Goal: Transaction & Acquisition: Purchase product/service

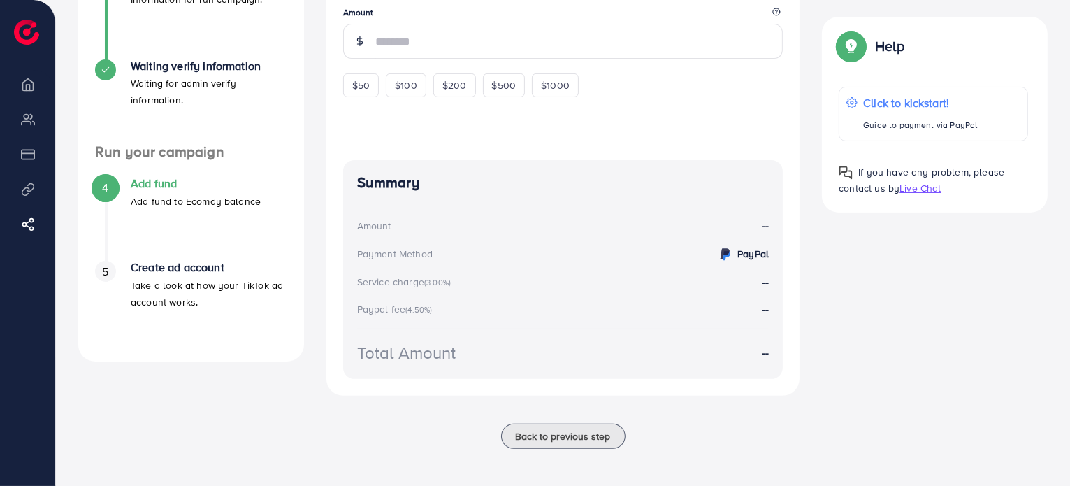
scroll to position [306, 0]
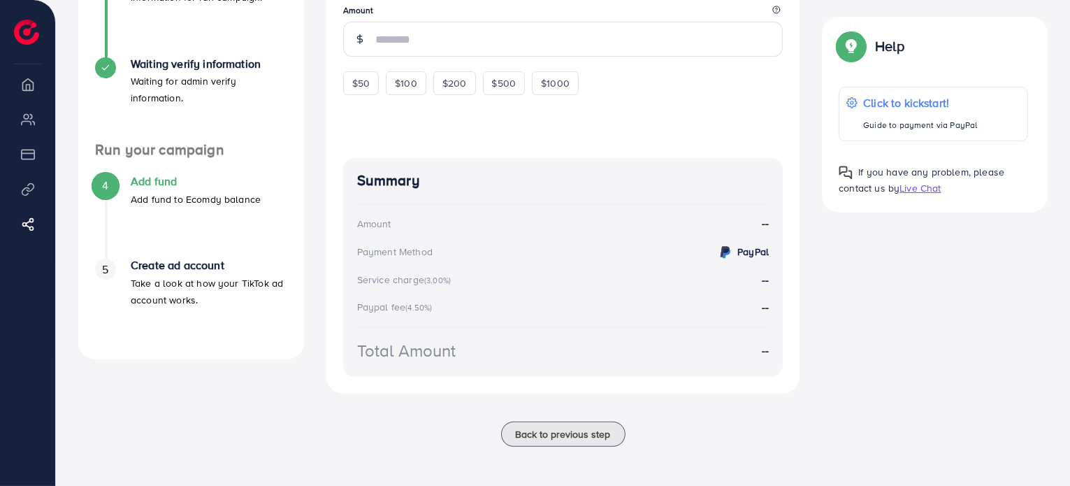
click at [426, 247] on div "Payment Method" at bounding box center [394, 252] width 75 height 14
click at [743, 258] on div "PayPal" at bounding box center [743, 251] width 52 height 17
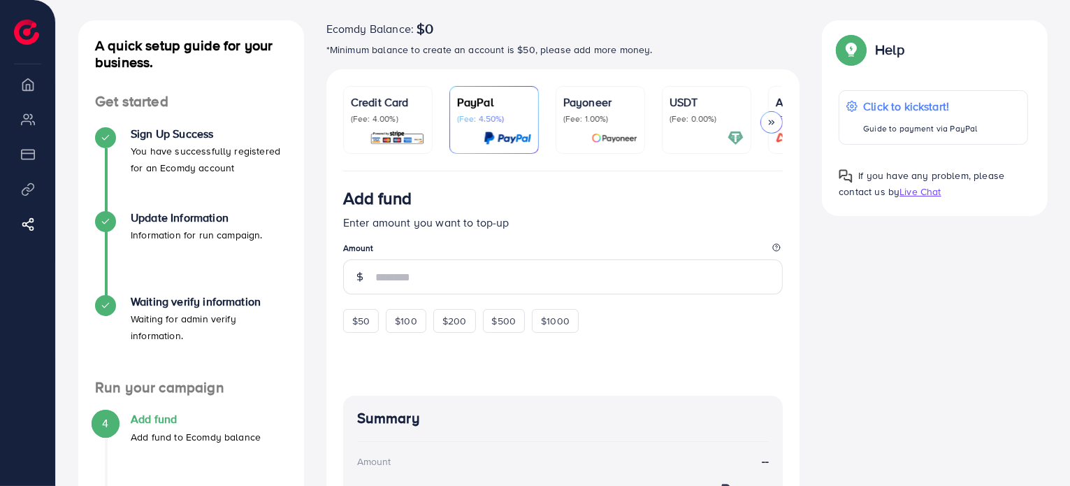
scroll to position [0, 0]
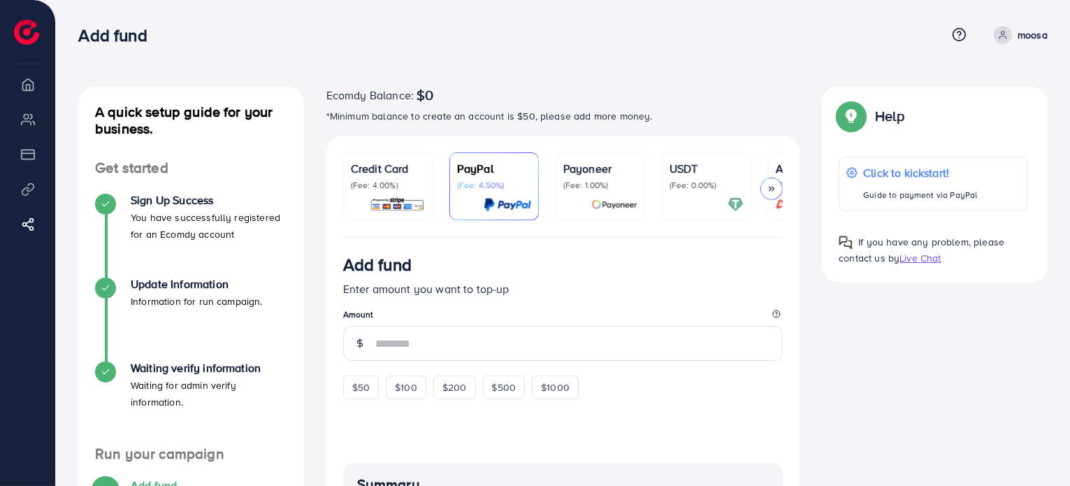
click at [678, 181] on p "(Fee: 0.00%)" at bounding box center [706, 185] width 74 height 11
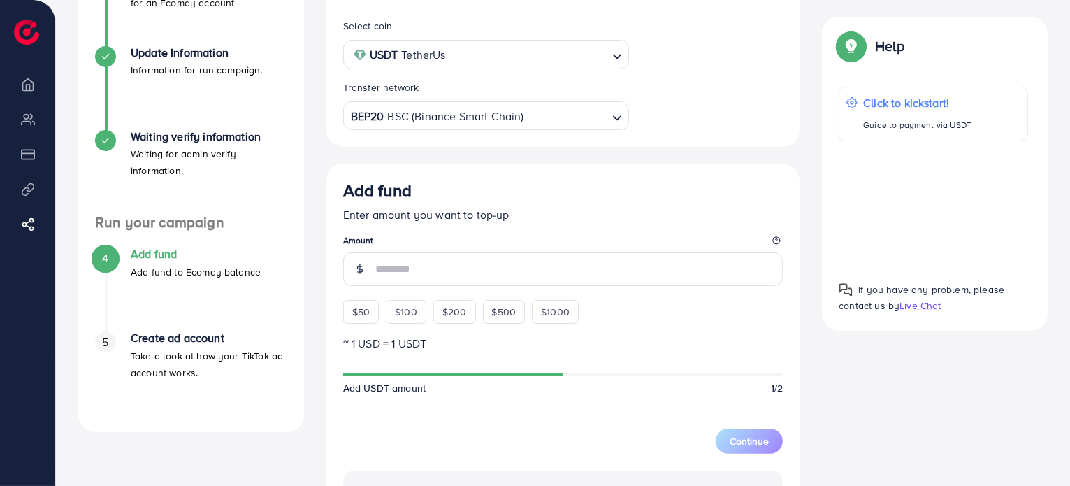
scroll to position [237, 0]
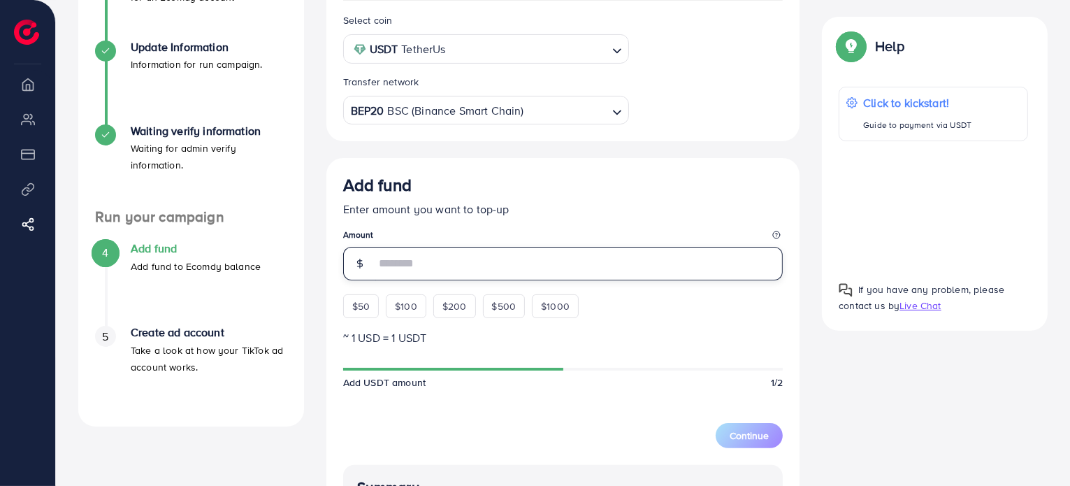
click at [682, 268] on input "number" at bounding box center [579, 264] width 408 height 34
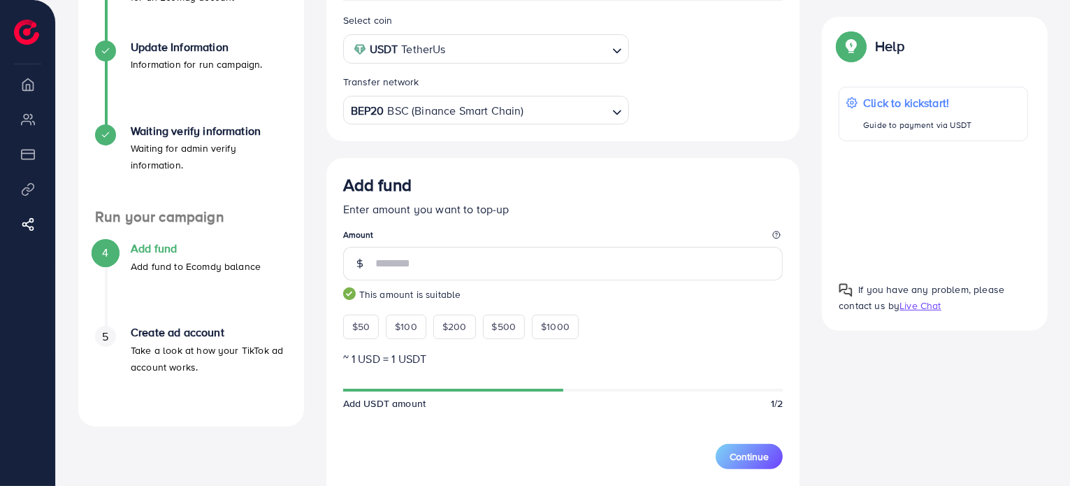
click at [551, 433] on div "Continue" at bounding box center [563, 448] width 440 height 42
click at [934, 199] on div at bounding box center [932, 205] width 189 height 106
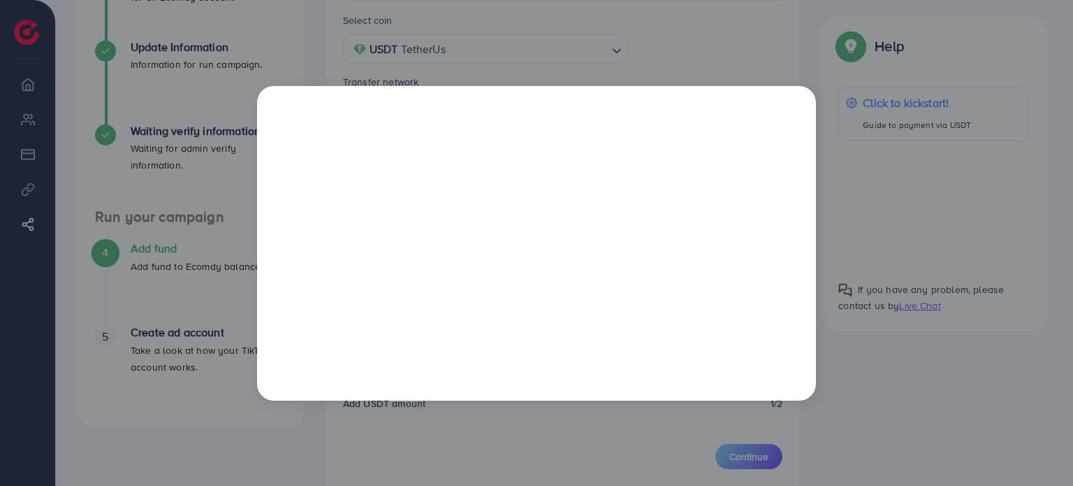
click at [905, 326] on div at bounding box center [536, 243] width 1073 height 486
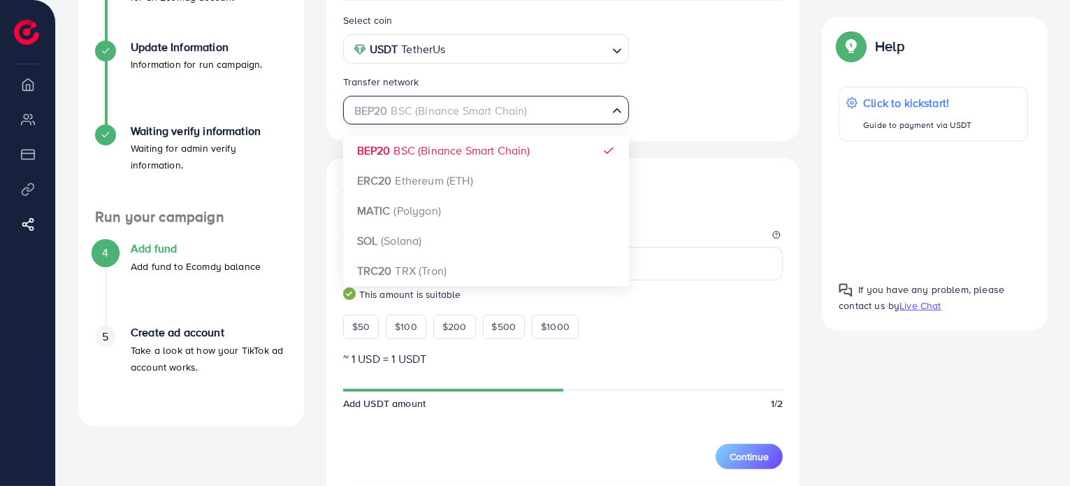
click at [402, 122] on div "BEP20 BSC (Binance Smart Chain)" at bounding box center [478, 109] width 260 height 24
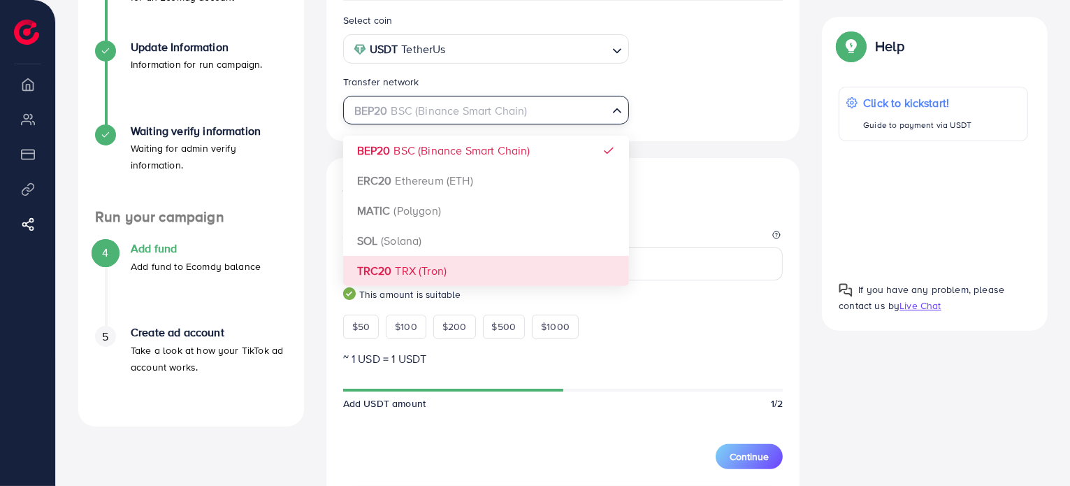
click at [405, 276] on div "Select coin USDT TetherUs Loading... Transfer network BEP20 BSC (Binance Smart …" at bounding box center [563, 391] width 474 height 780
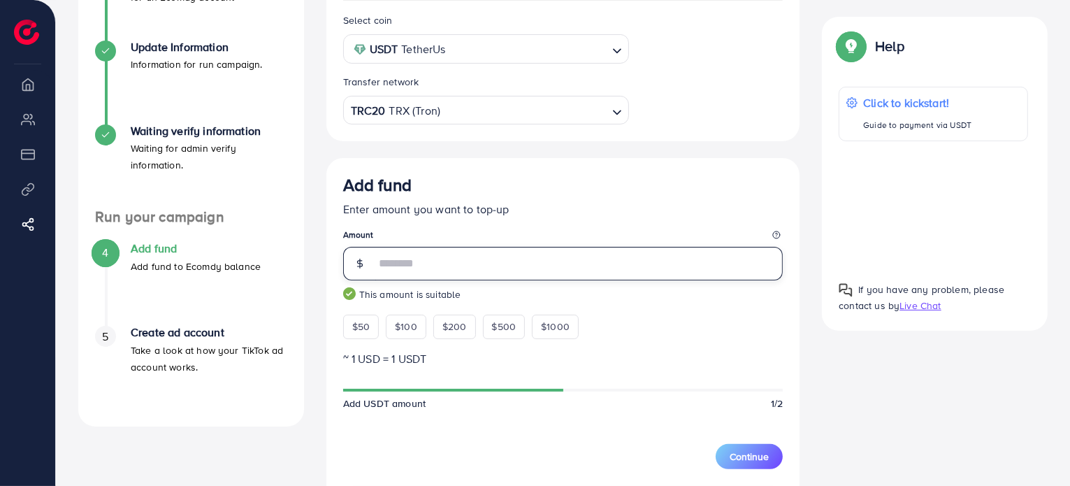
click at [450, 272] on input "**" at bounding box center [579, 264] width 408 height 34
type input "**"
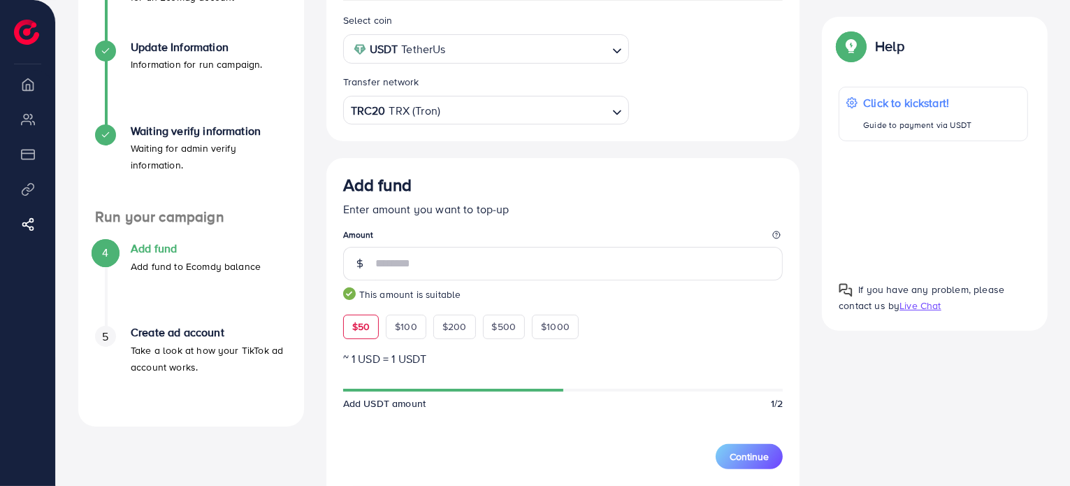
click at [530, 450] on div "Continue" at bounding box center [563, 448] width 440 height 42
click at [923, 204] on div at bounding box center [932, 205] width 189 height 106
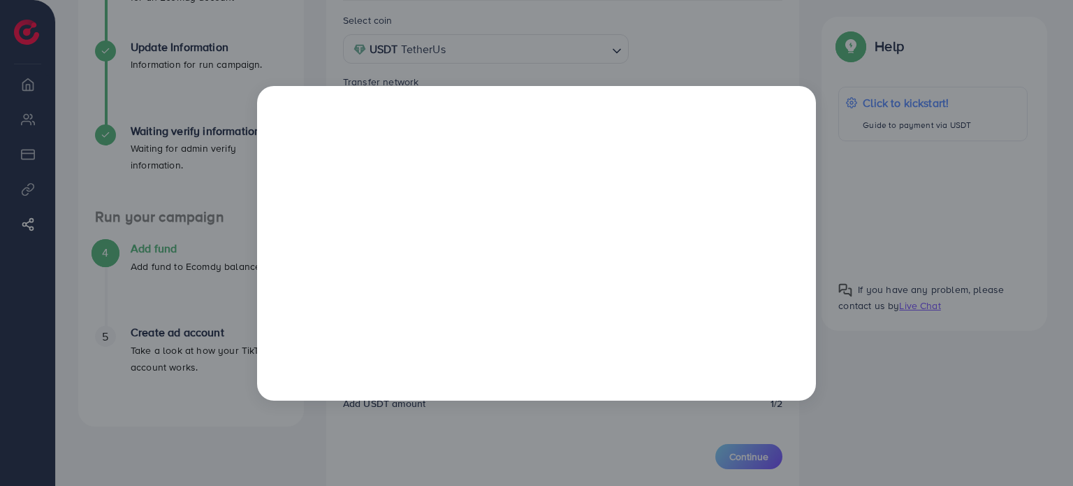
click at [891, 327] on div at bounding box center [536, 243] width 1073 height 486
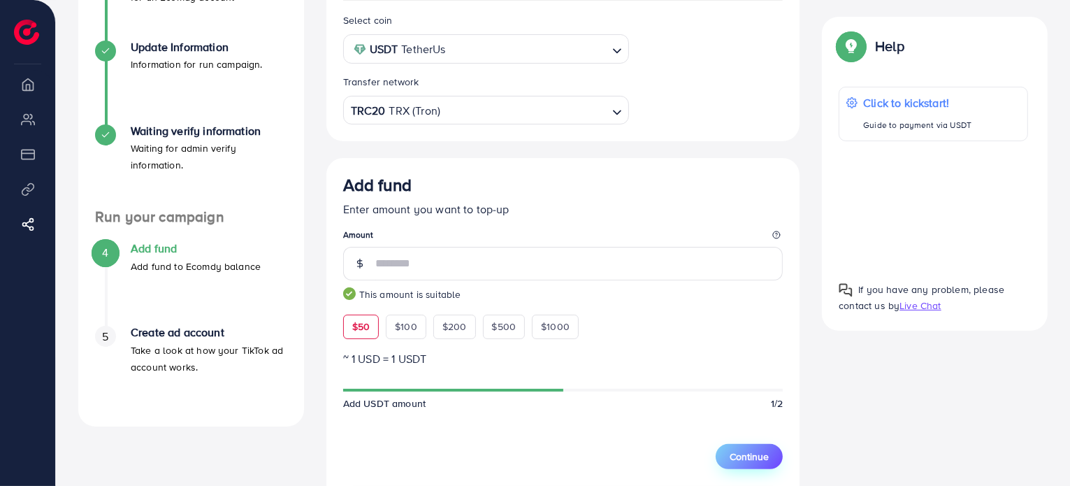
click at [766, 460] on span "Continue" at bounding box center [748, 456] width 39 height 14
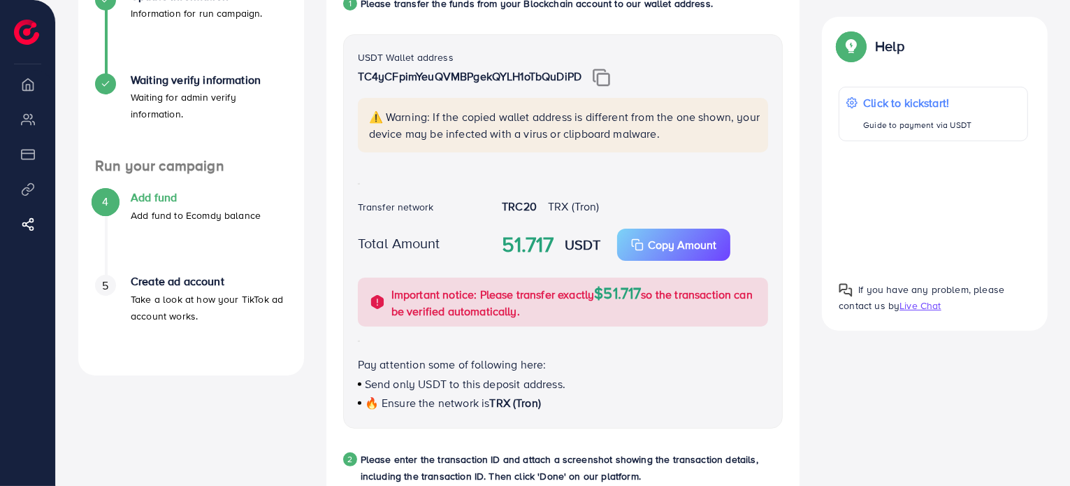
scroll to position [312, 0]
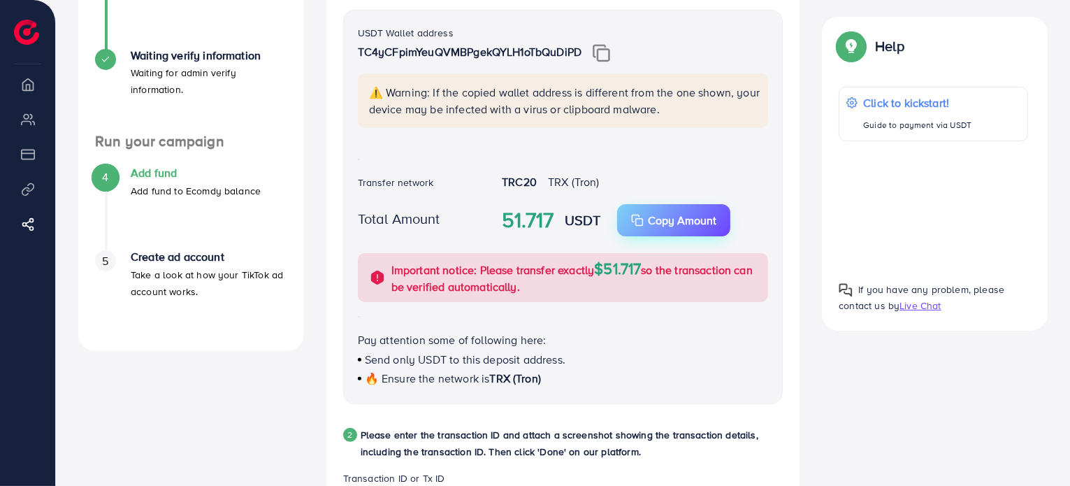
click at [676, 223] on p "Copy Amount" at bounding box center [682, 220] width 68 height 17
click at [325, 351] on div "Credit Card (Fee: 4.00%) PayPal (Fee: 4.50%) Payoneer (Fee: 1.00%) USDT (Fee: 0…" at bounding box center [563, 426] width 496 height 1206
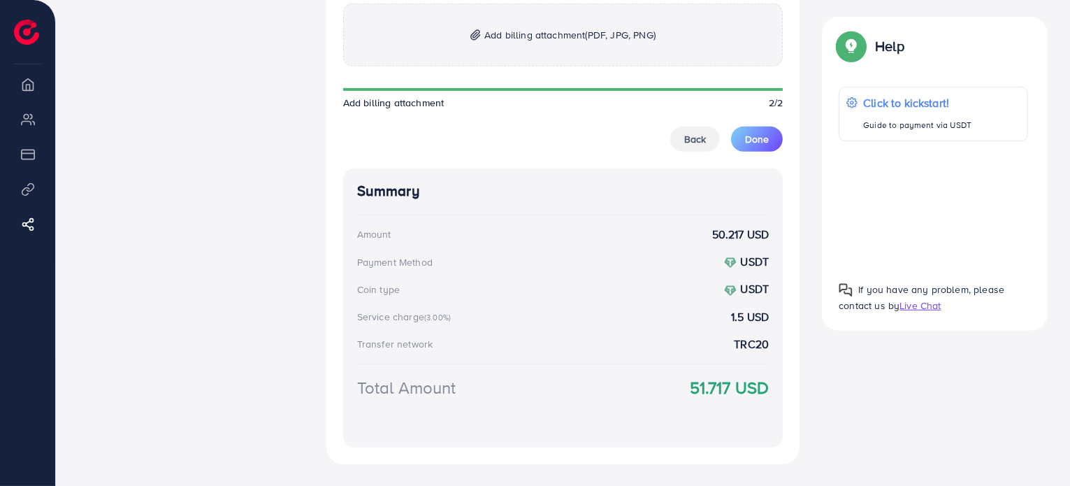
scroll to position [922, 0]
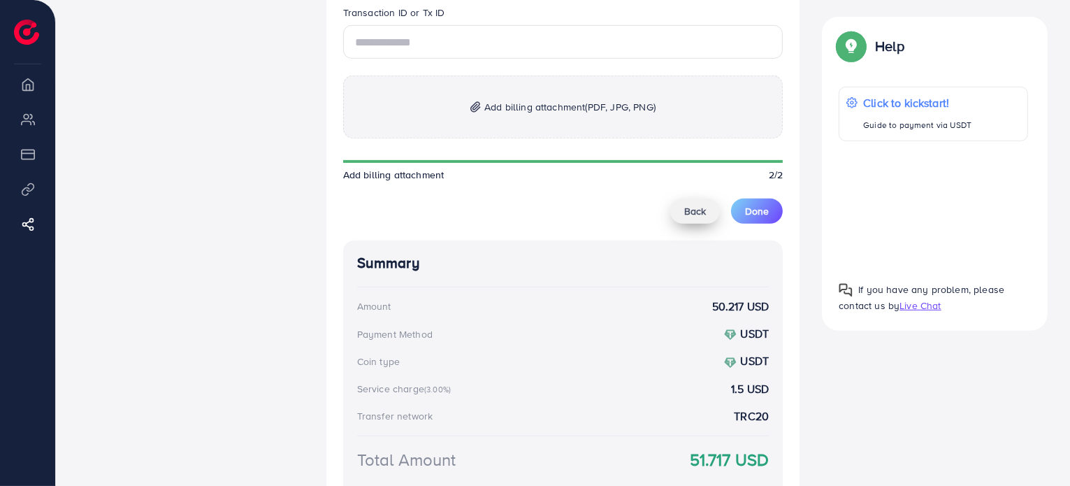
click at [701, 221] on button "Back" at bounding box center [695, 210] width 50 height 25
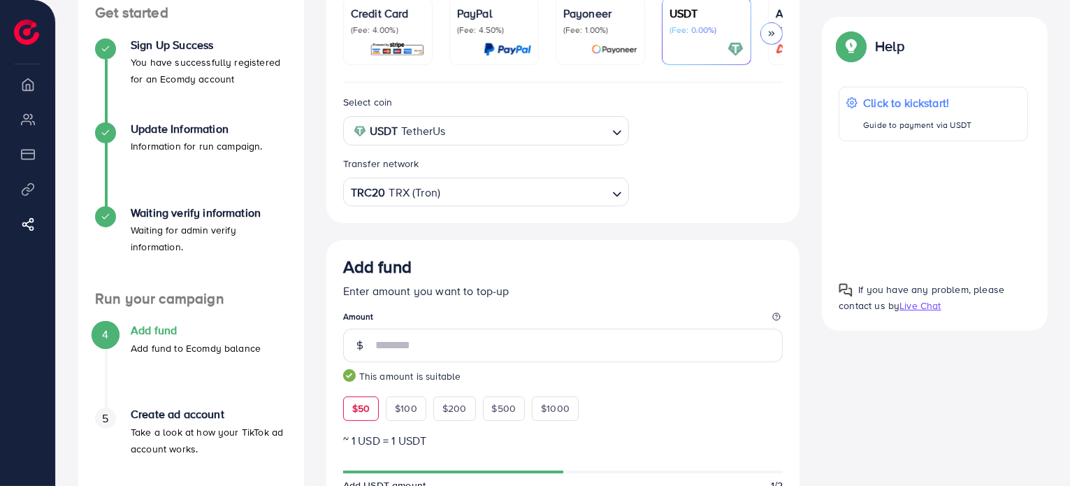
scroll to position [148, 0]
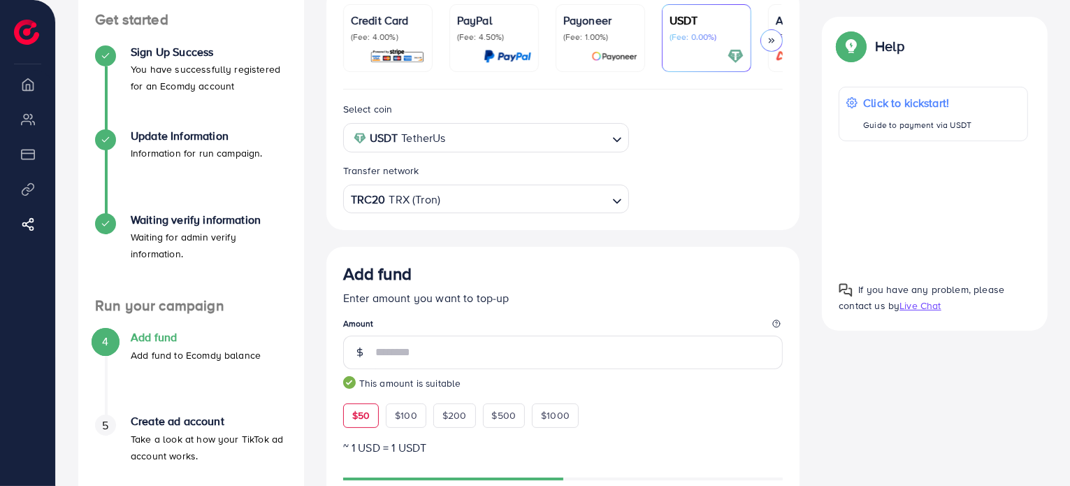
click at [537, 205] on input "Search for option" at bounding box center [524, 200] width 165 height 22
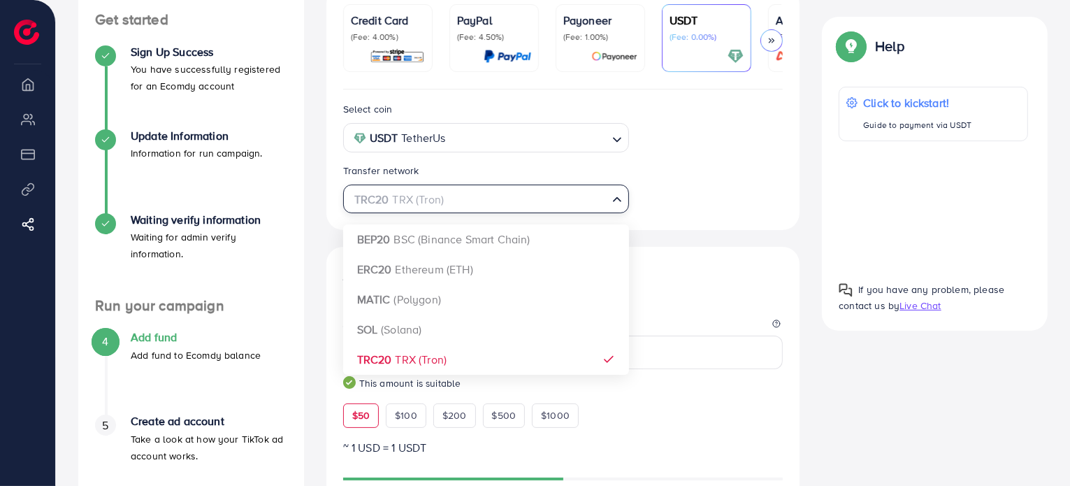
click at [541, 256] on div "Select coin USDT TetherUs Loading... Transfer network TRC20 TRX (Tron) Loading.…" at bounding box center [563, 479] width 474 height 780
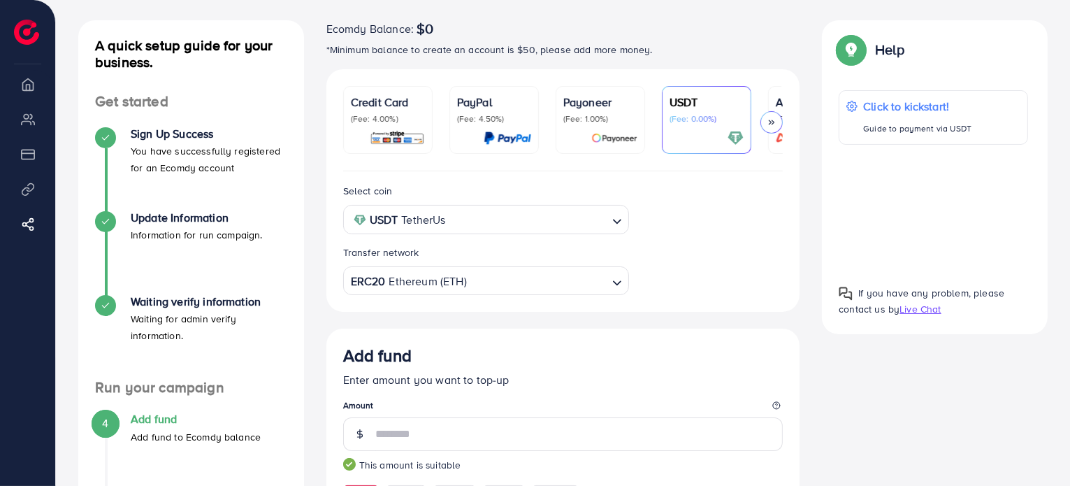
scroll to position [66, 0]
click at [556, 228] on input "Search for option" at bounding box center [528, 221] width 156 height 22
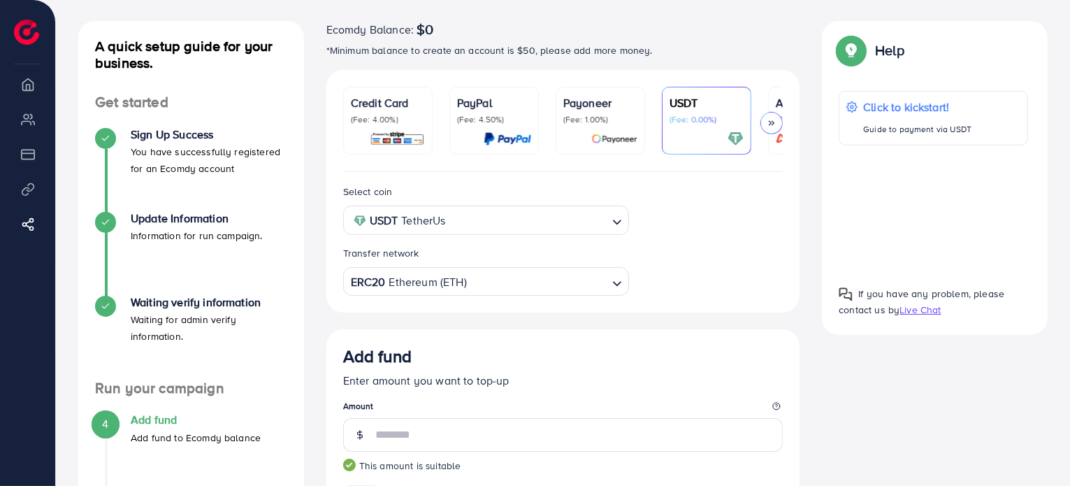
click at [521, 288] on input "Search for option" at bounding box center [537, 282] width 138 height 22
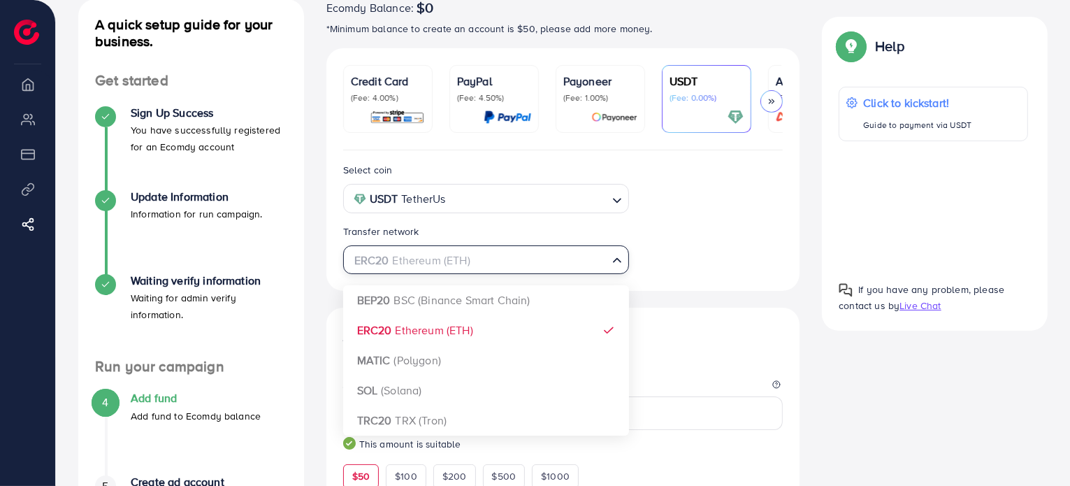
scroll to position [87, 0]
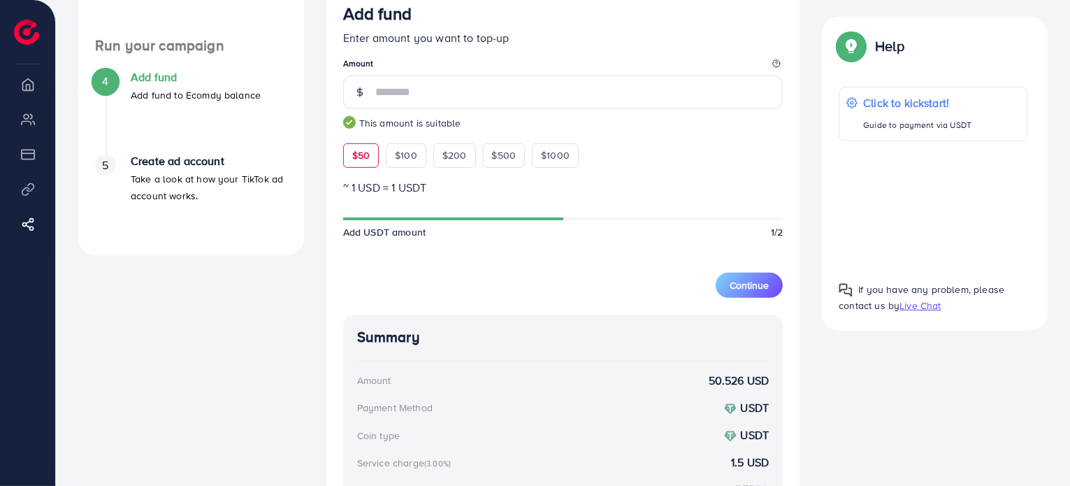
scroll to position [0, 0]
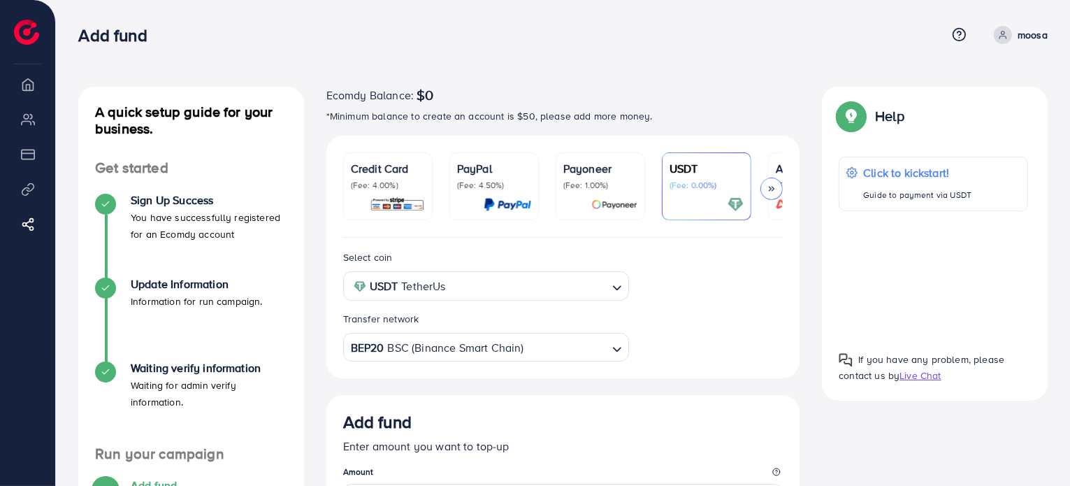
click at [552, 342] on input "Search for option" at bounding box center [565, 348] width 81 height 22
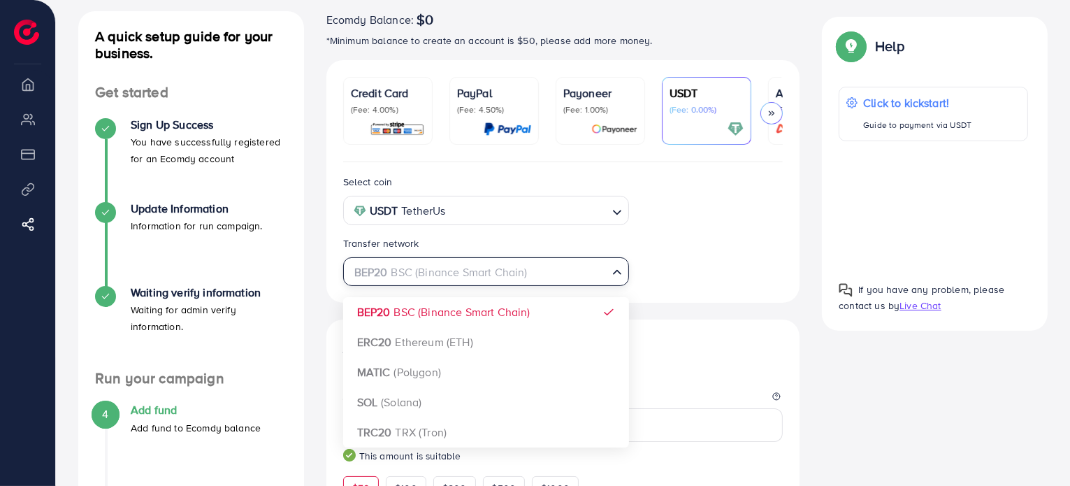
scroll to position [124, 0]
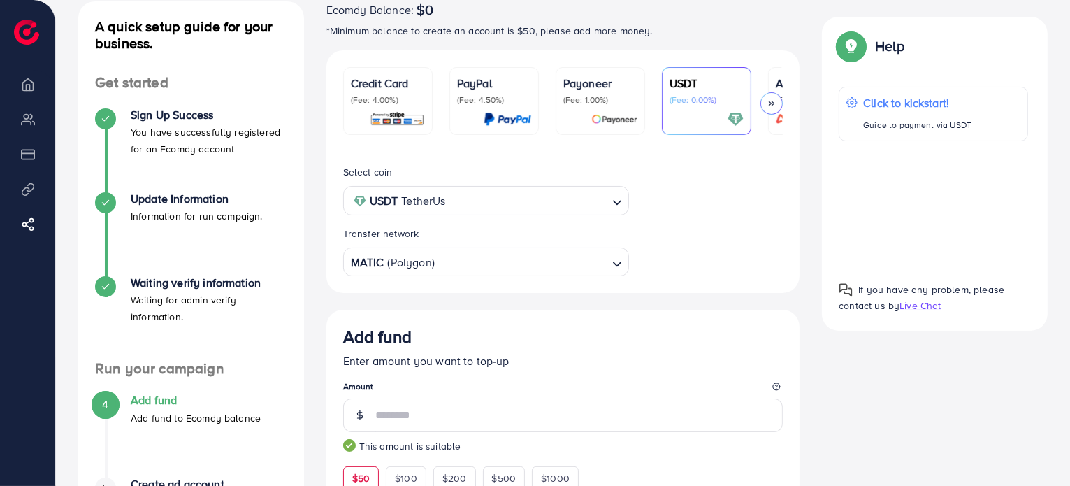
scroll to position [0, 0]
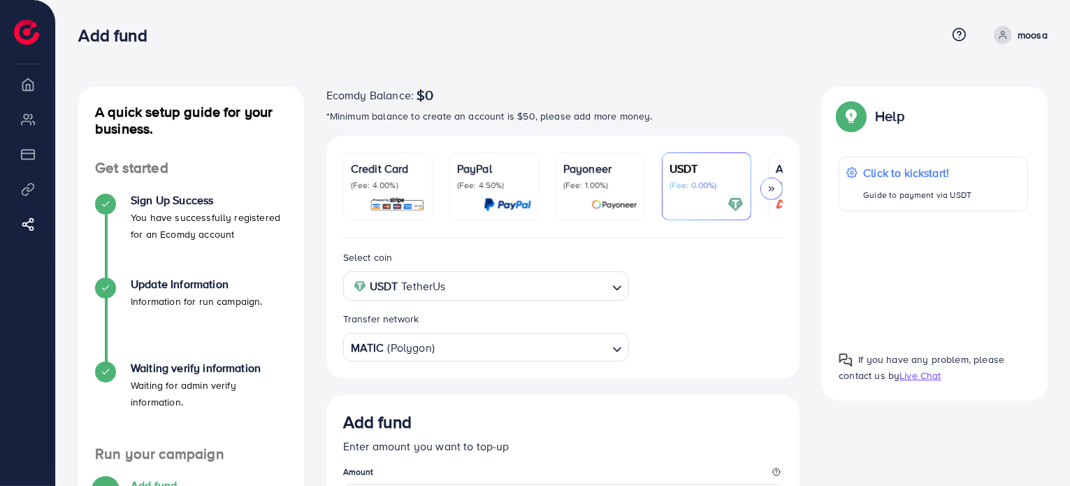
click at [558, 352] on input "Search for option" at bounding box center [521, 348] width 170 height 22
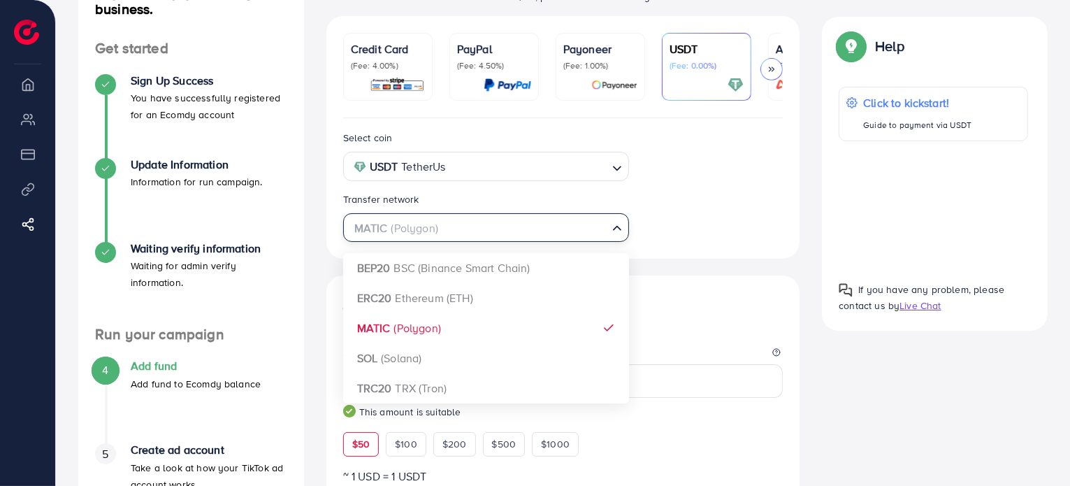
scroll to position [152, 0]
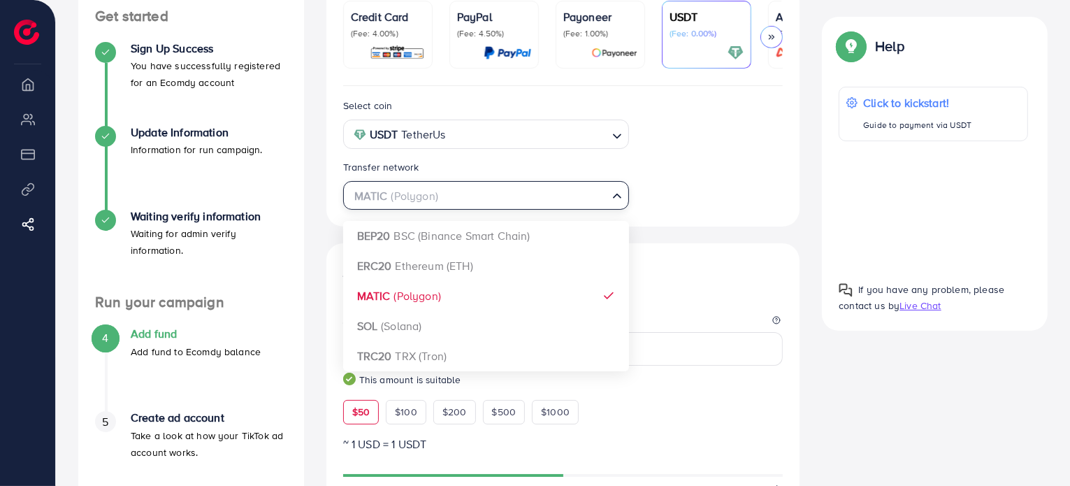
click at [509, 352] on div "Select coin USDT TetherUs Loading... Transfer network MATIC (Polygon) Loading..…" at bounding box center [563, 476] width 474 height 780
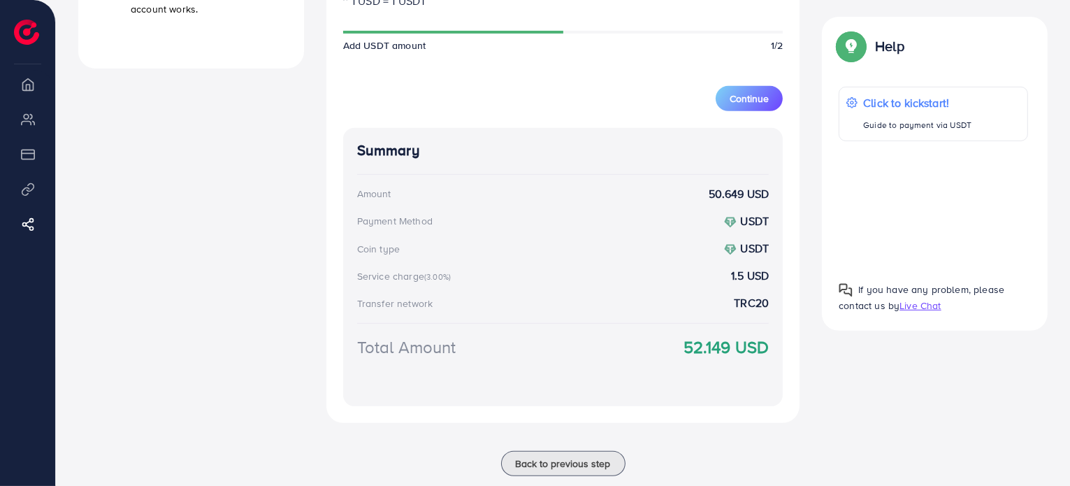
scroll to position [588, 0]
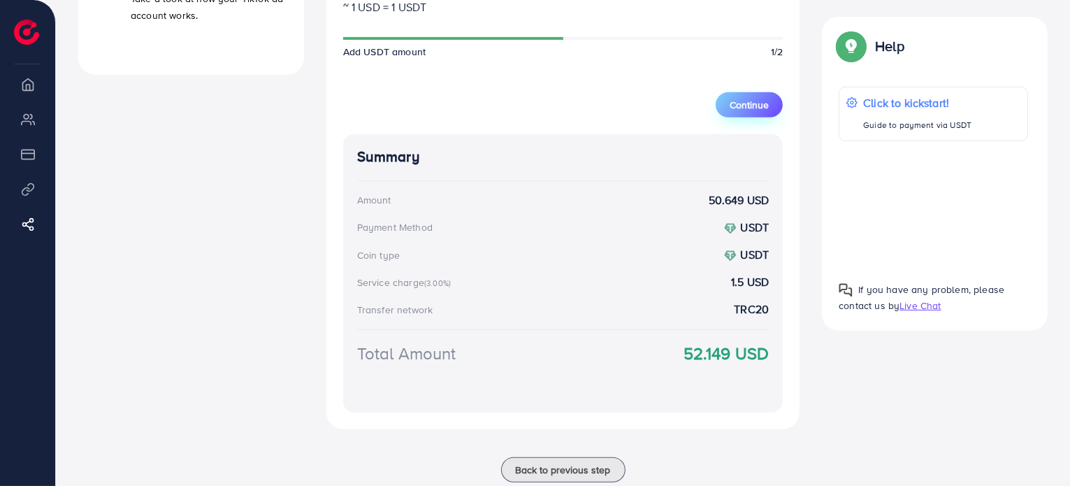
click at [753, 99] on span "Continue" at bounding box center [748, 105] width 39 height 14
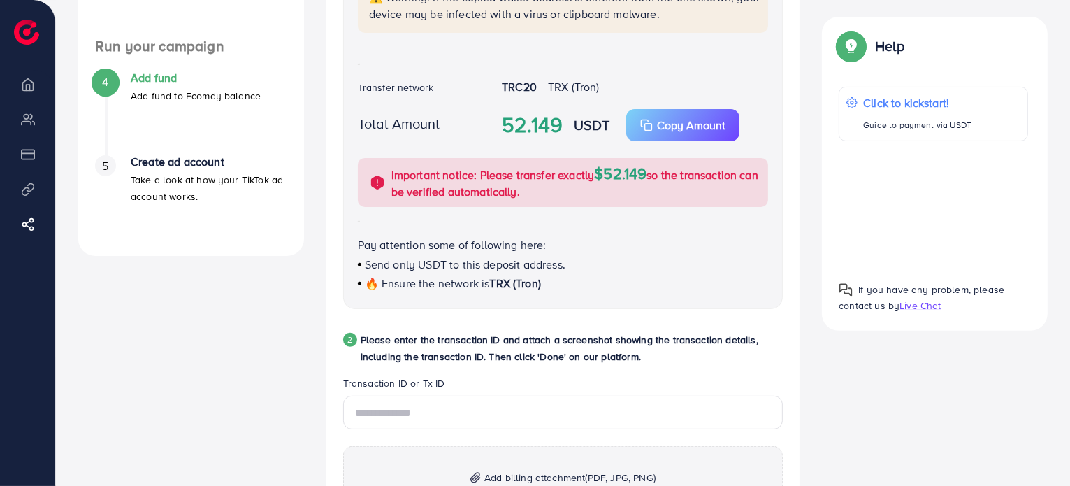
scroll to position [402, 0]
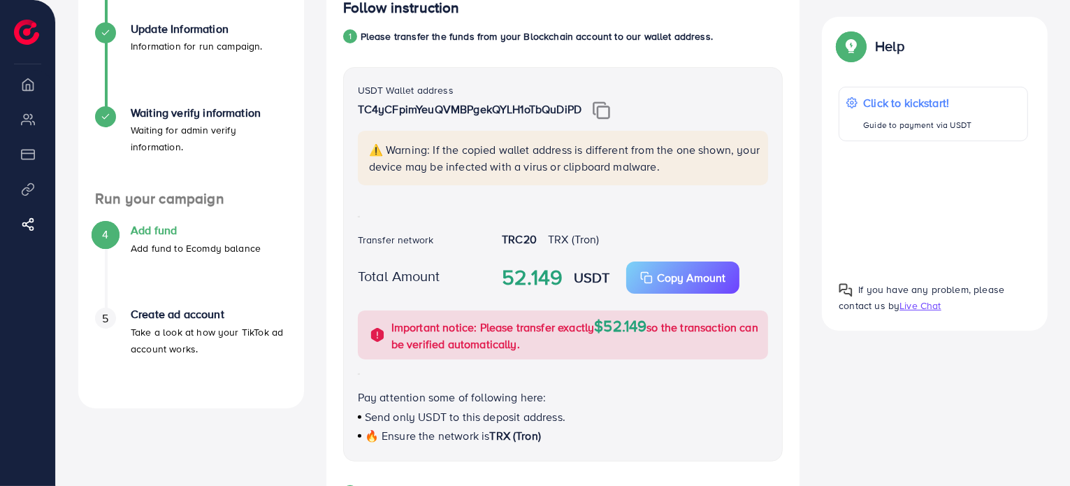
scroll to position [240, 0]
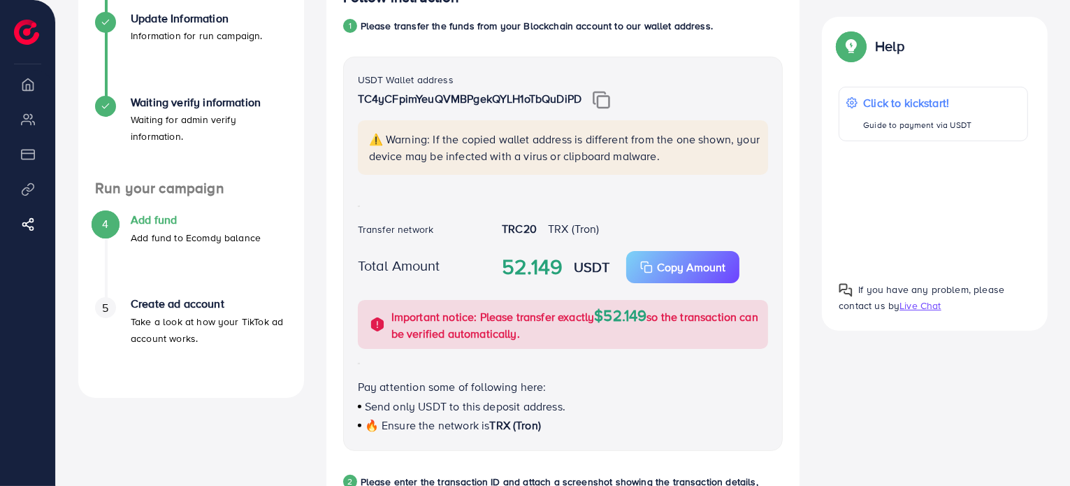
scroll to position [214, 0]
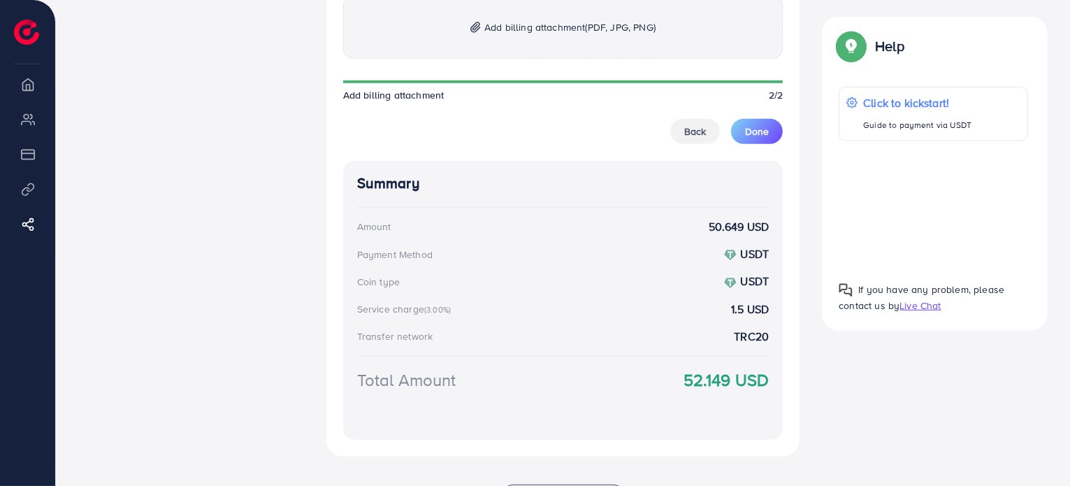
scroll to position [857, 0]
click at [687, 145] on button "Back" at bounding box center [695, 131] width 50 height 25
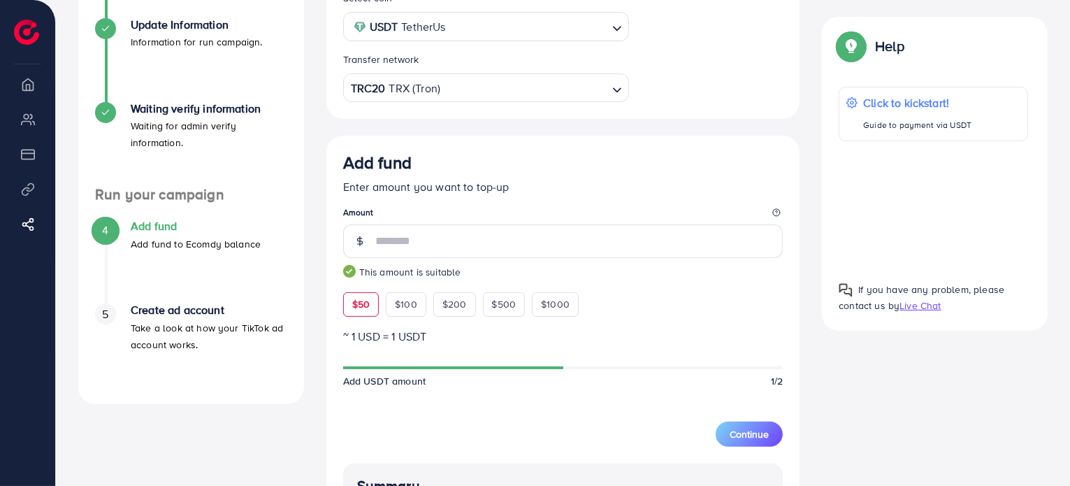
scroll to position [202, 0]
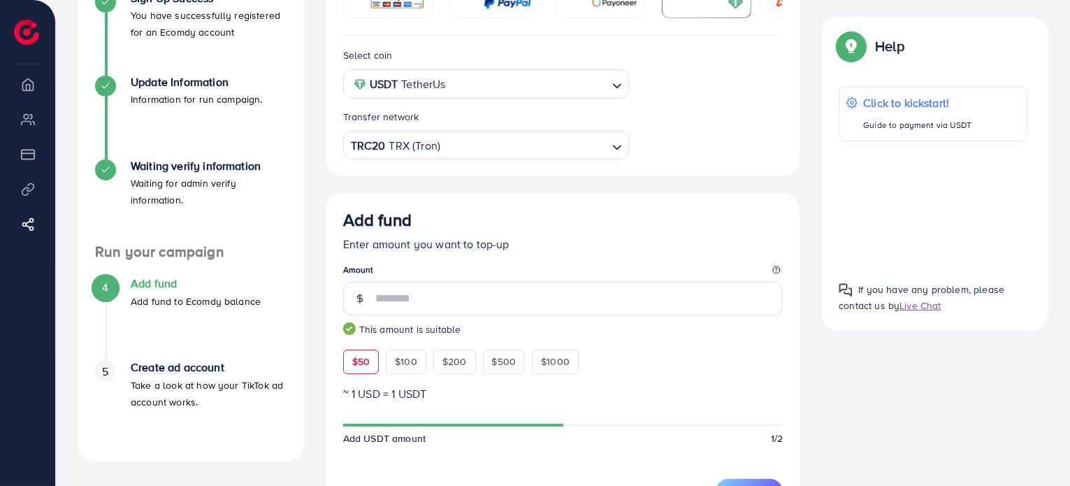
click at [572, 152] on input "Search for option" at bounding box center [524, 146] width 165 height 22
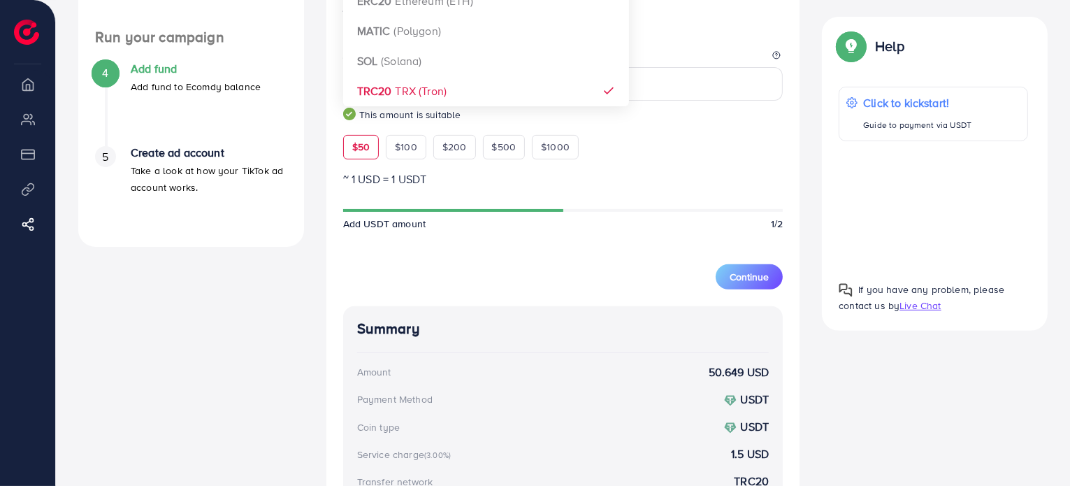
scroll to position [419, 0]
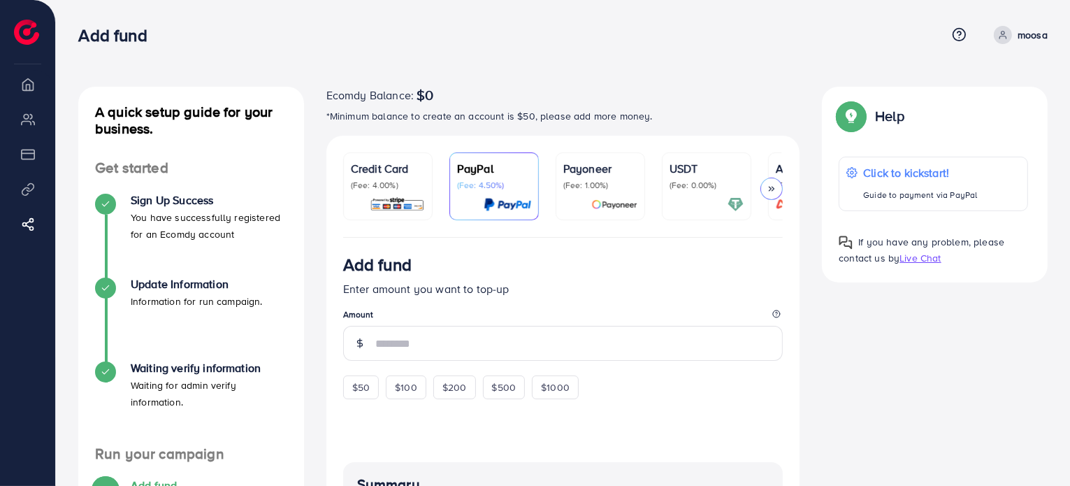
click at [407, 210] on img at bounding box center [397, 204] width 55 height 16
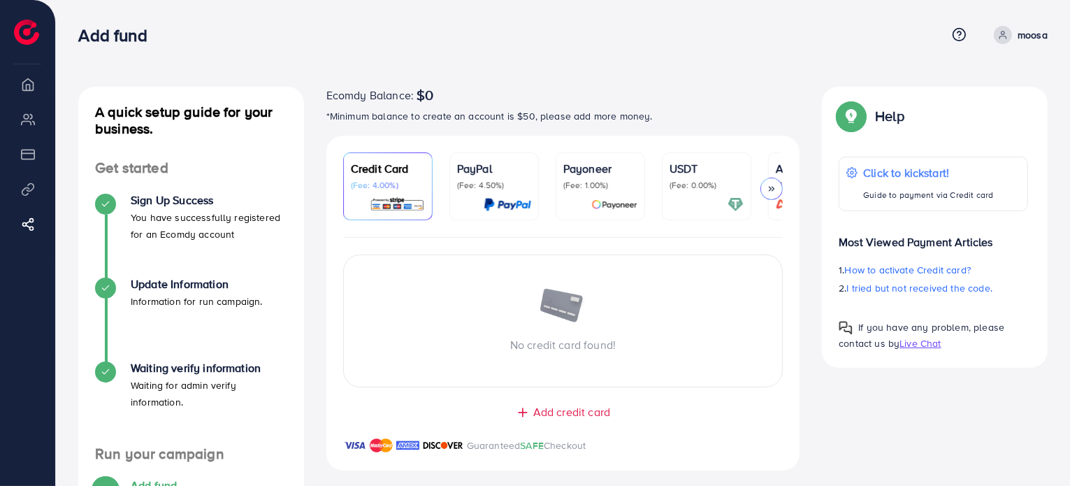
click at [676, 178] on div "USDT (Fee: 0.00%)" at bounding box center [706, 175] width 74 height 31
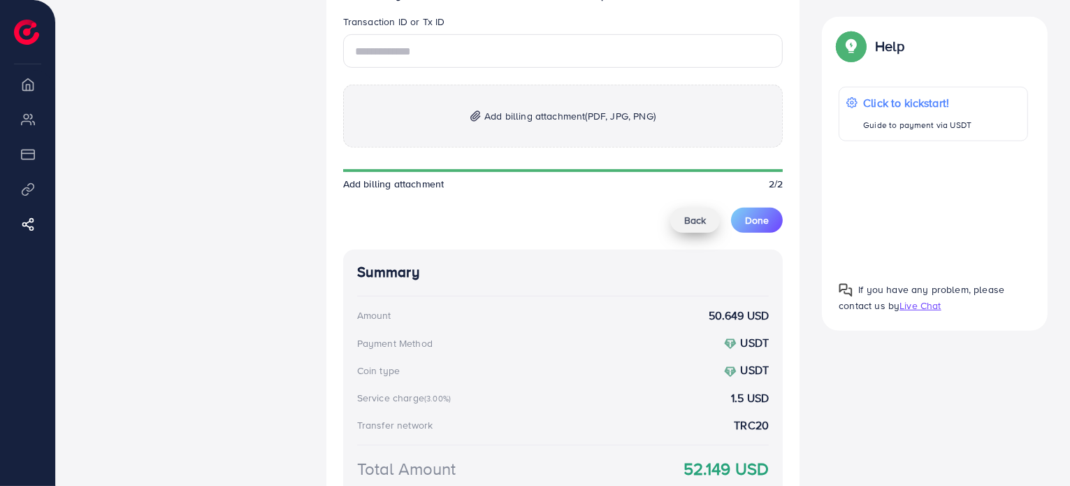
click at [692, 218] on span "Back" at bounding box center [695, 220] width 22 height 14
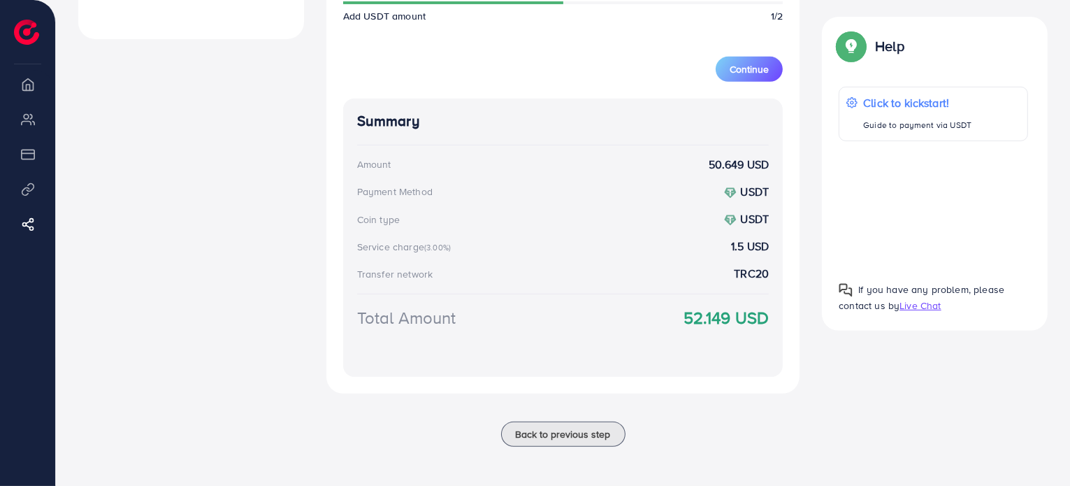
scroll to position [259, 0]
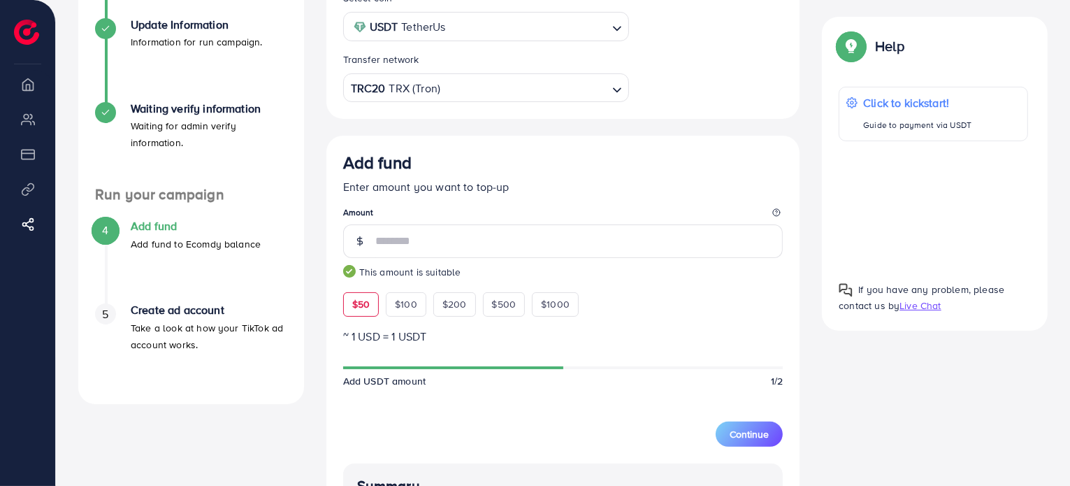
type input "*"
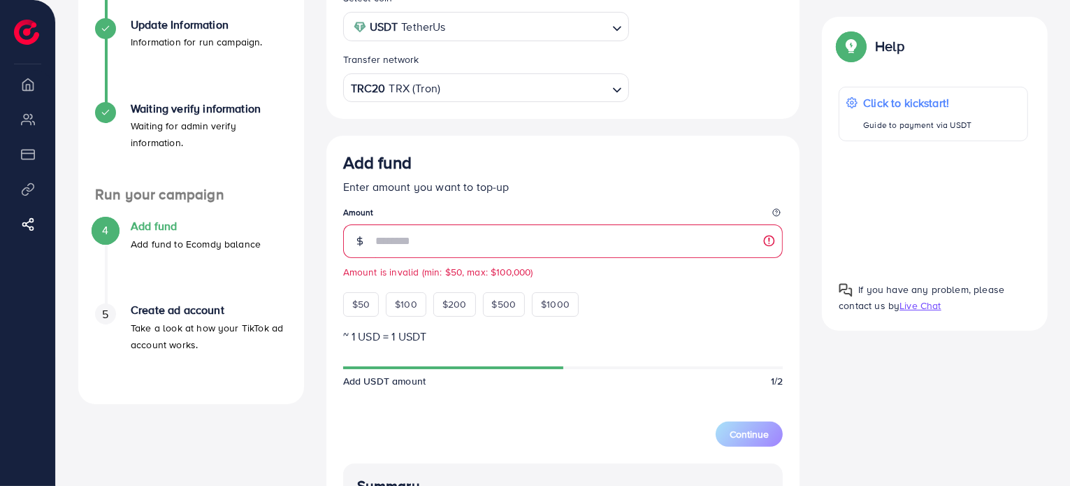
click at [842, 394] on div "A quick setup guide for your business. Get started Sign Up Success You have suc…" at bounding box center [562, 327] width 991 height 1000
click at [362, 89] on div "TRC20 TRX (Tron)" at bounding box center [478, 87] width 260 height 24
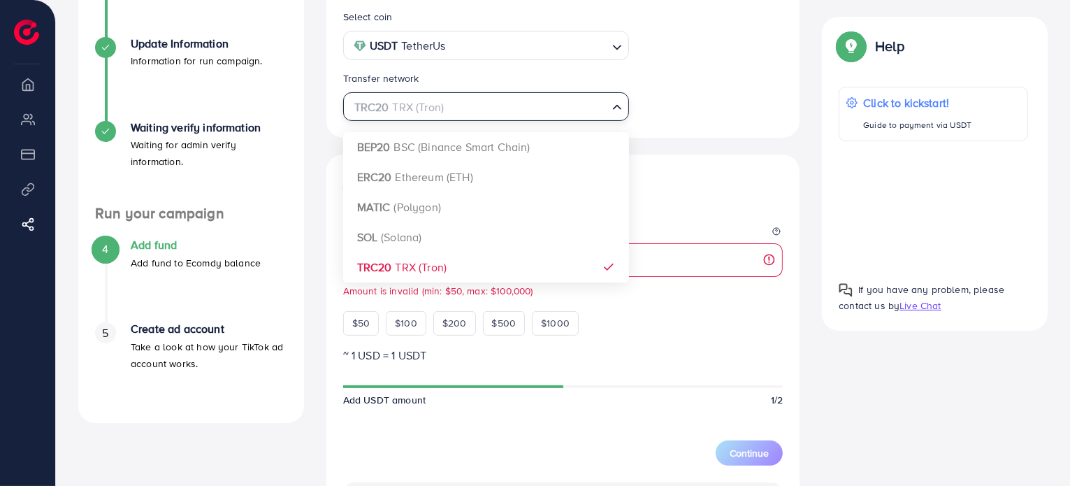
scroll to position [237, 0]
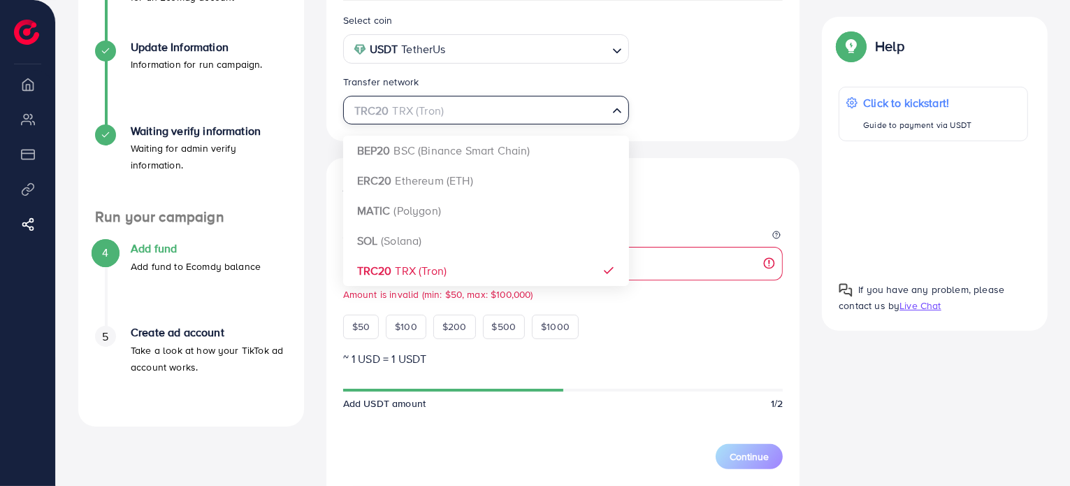
click at [377, 279] on div "Select coin USDT TetherUs Loading... Transfer network TRC20 TRX (Tron) Loading.…" at bounding box center [563, 391] width 474 height 780
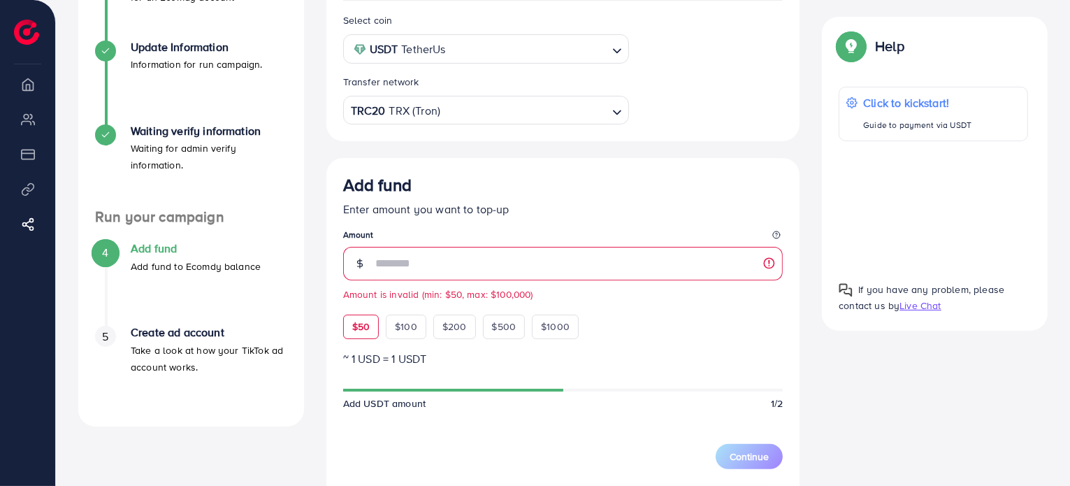
click at [367, 333] on span "$50" at bounding box center [360, 326] width 17 height 14
type input "**"
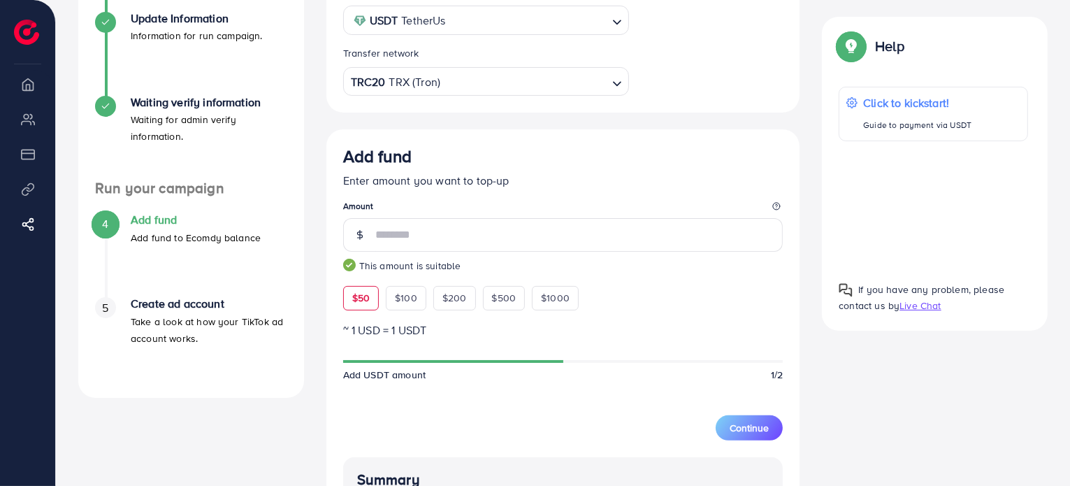
scroll to position [179, 0]
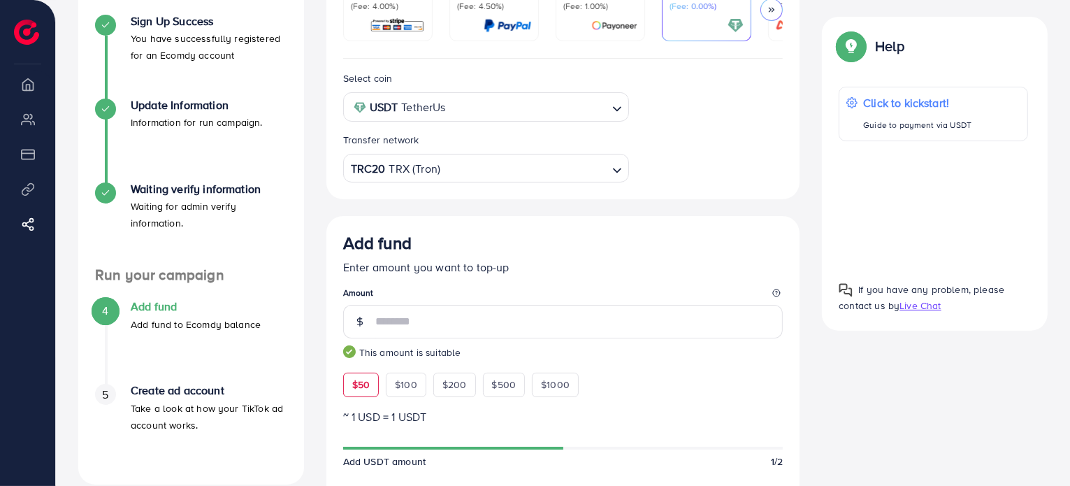
click at [563, 166] on input "Search for option" at bounding box center [524, 169] width 165 height 22
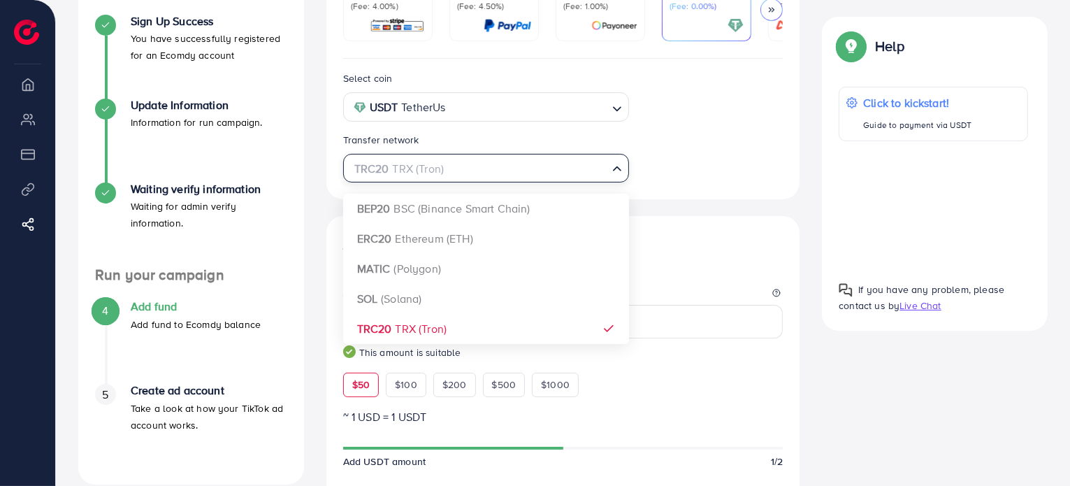
click at [546, 212] on div "Select coin USDT TetherUs Loading... Transfer network TRC20 TRX (Tron) Loading.…" at bounding box center [563, 449] width 474 height 780
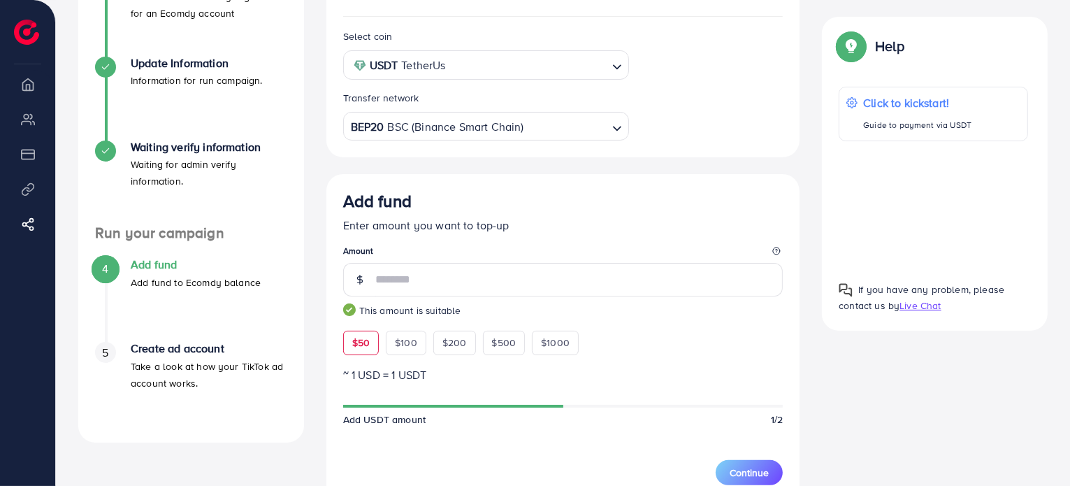
scroll to position [0, 0]
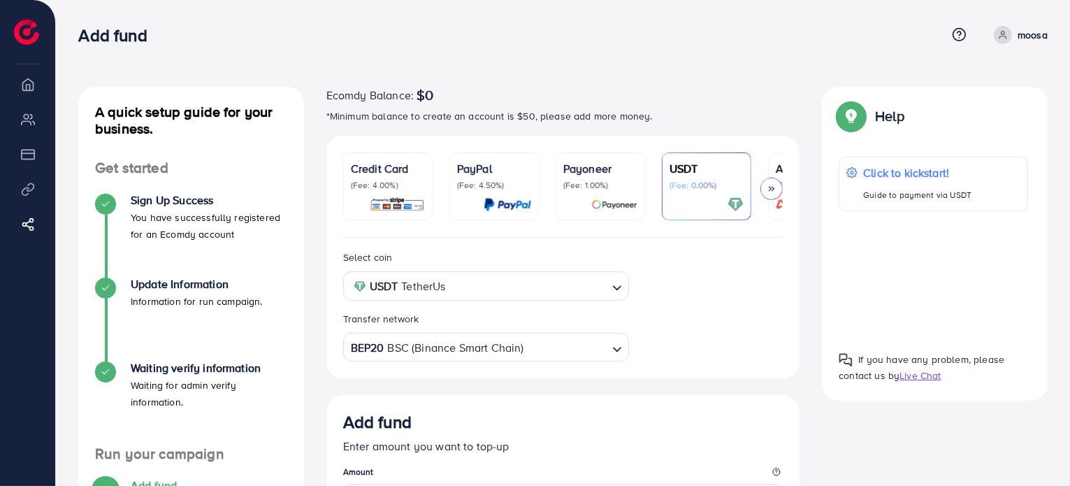
click at [586, 293] on input "Search for option" at bounding box center [528, 286] width 156 height 22
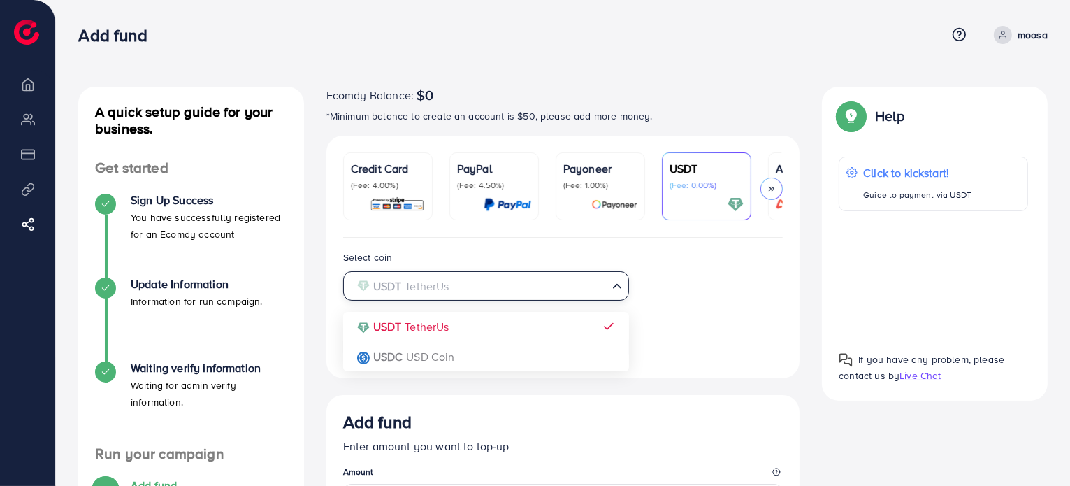
click at [592, 288] on input "Search for option" at bounding box center [477, 286] width 257 height 22
click at [722, 313] on div "Select coin USDT TetherUs Loading... USDT TetherUs USDC USD Coin Transfer netwo…" at bounding box center [563, 305] width 462 height 112
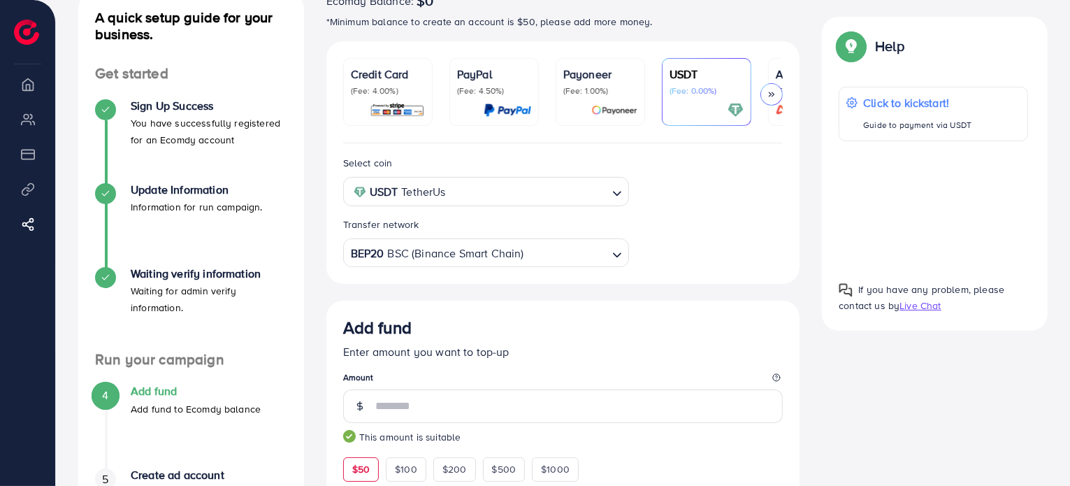
click at [566, 260] on input "Search for option" at bounding box center [565, 253] width 81 height 22
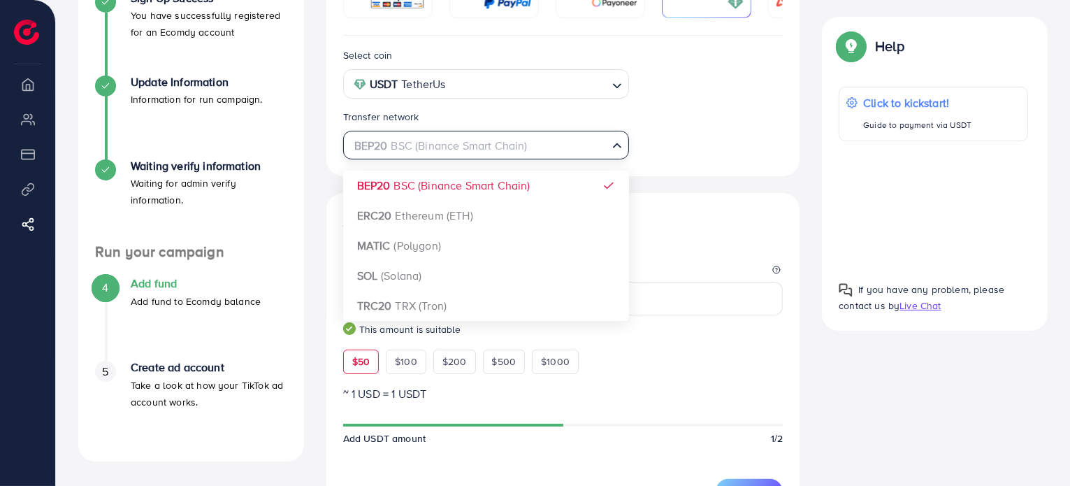
scroll to position [218, 0]
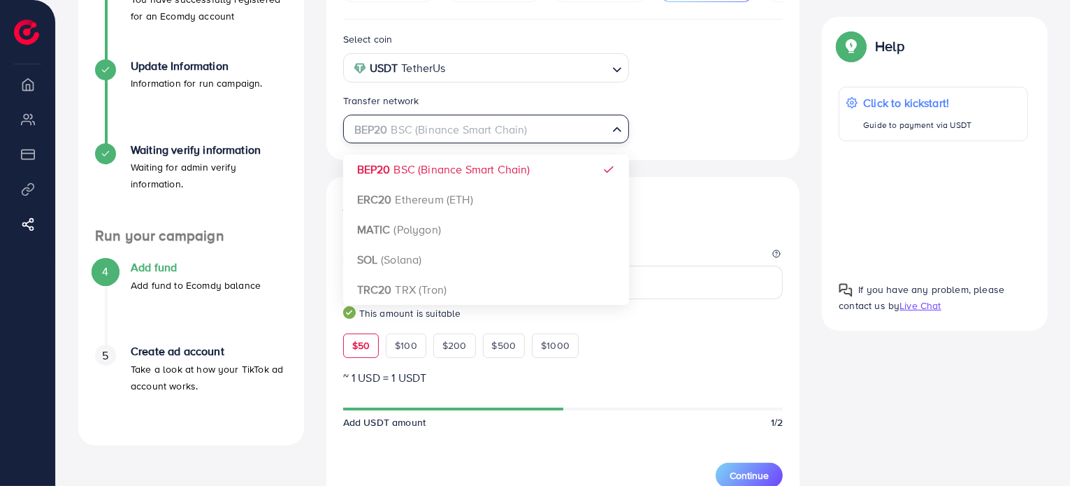
click at [533, 293] on div "Select coin USDT TetherUs Loading... Transfer network BEP20 BSC (Binance Smart …" at bounding box center [563, 410] width 474 height 780
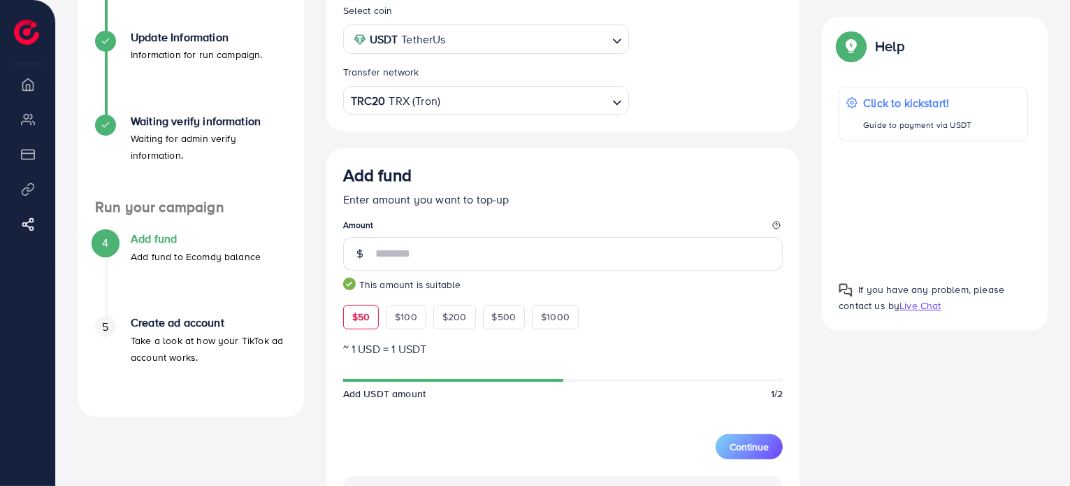
scroll to position [0, 0]
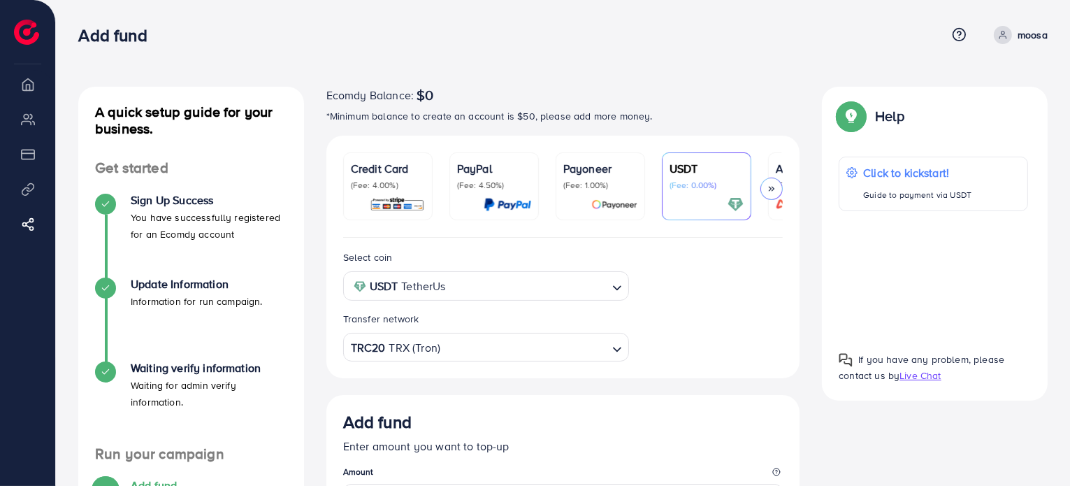
click at [102, 210] on div at bounding box center [105, 204] width 21 height 21
click at [103, 272] on div "Sign Up Success You have successfully registered for an Ecomdy account" at bounding box center [191, 236] width 192 height 84
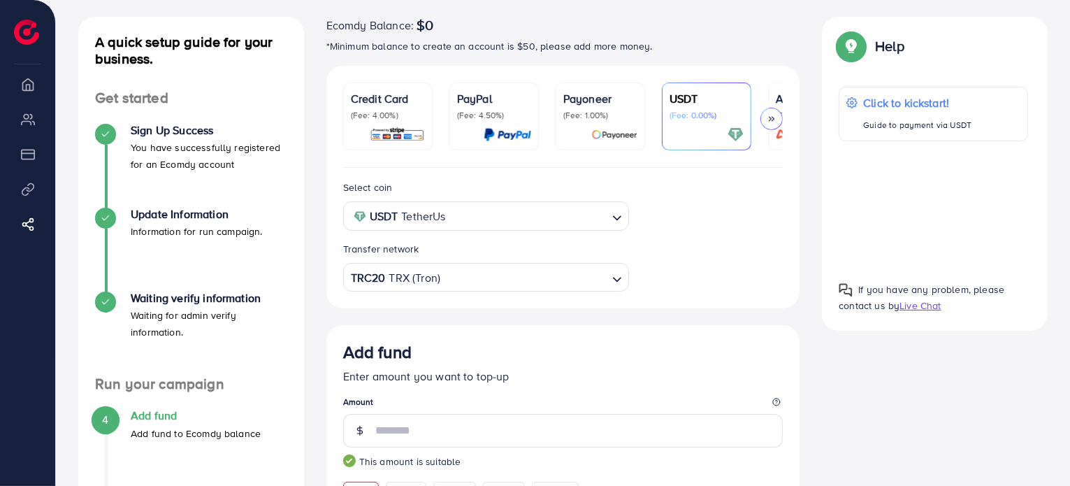
scroll to position [71, 0]
click at [106, 309] on div at bounding box center [105, 301] width 21 height 21
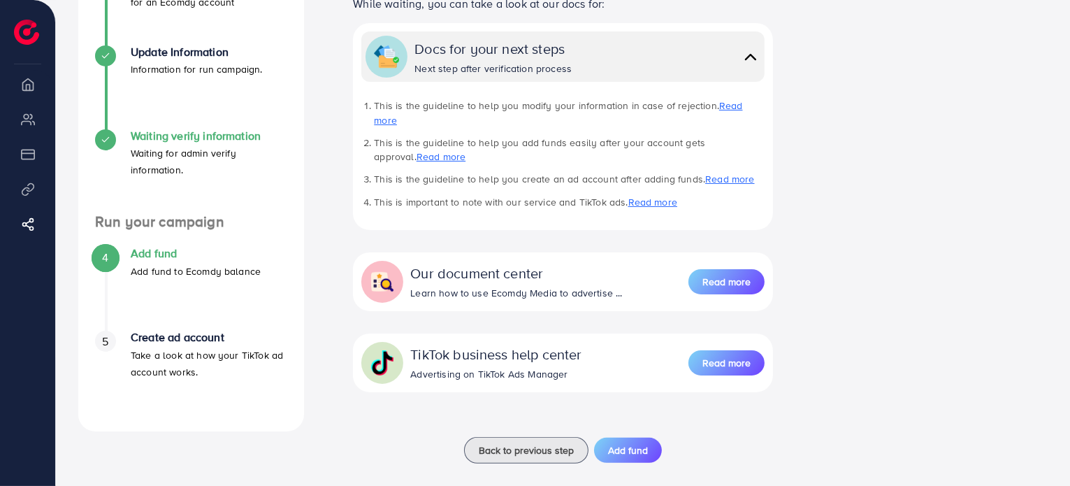
scroll to position [234, 0]
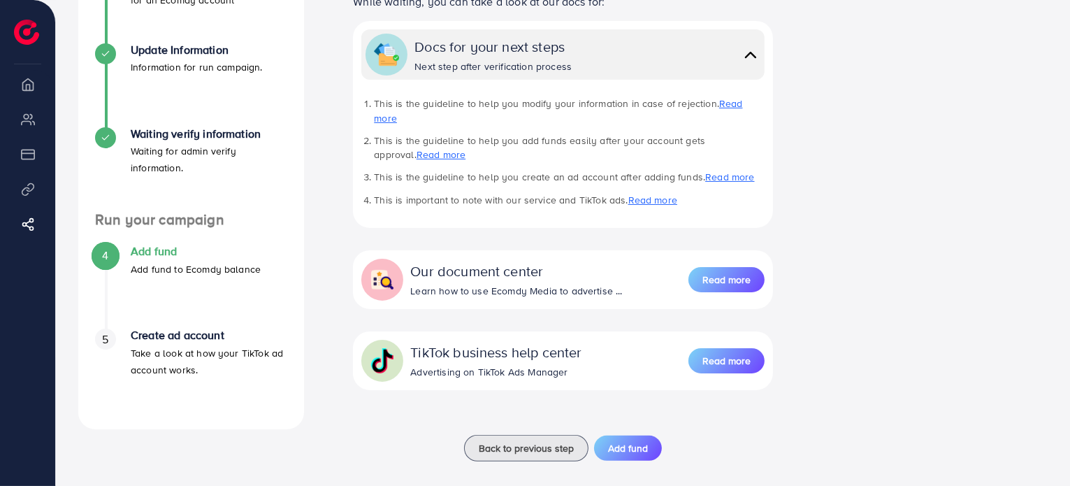
click at [134, 271] on p "Add fund to Ecomdy balance" at bounding box center [196, 269] width 130 height 17
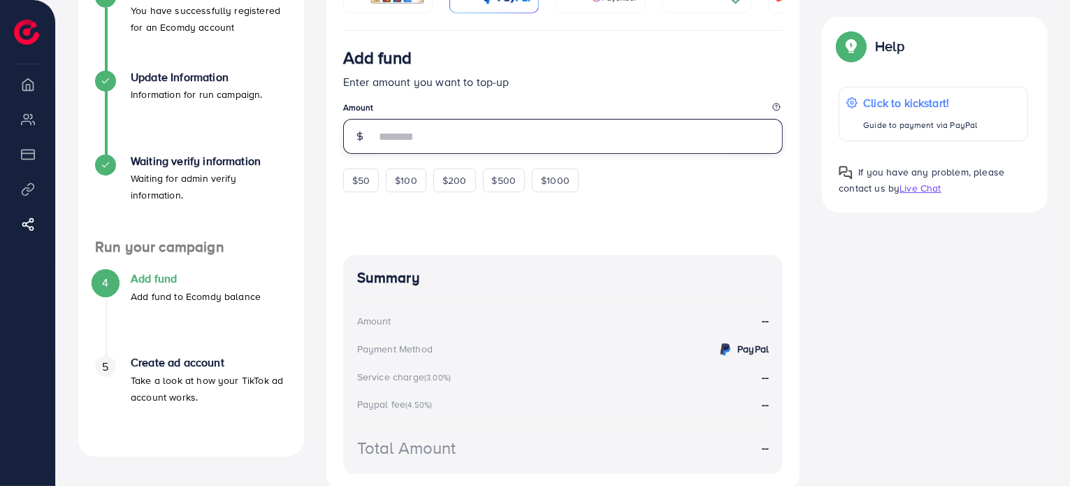
click at [409, 147] on input "number" at bounding box center [579, 136] width 408 height 35
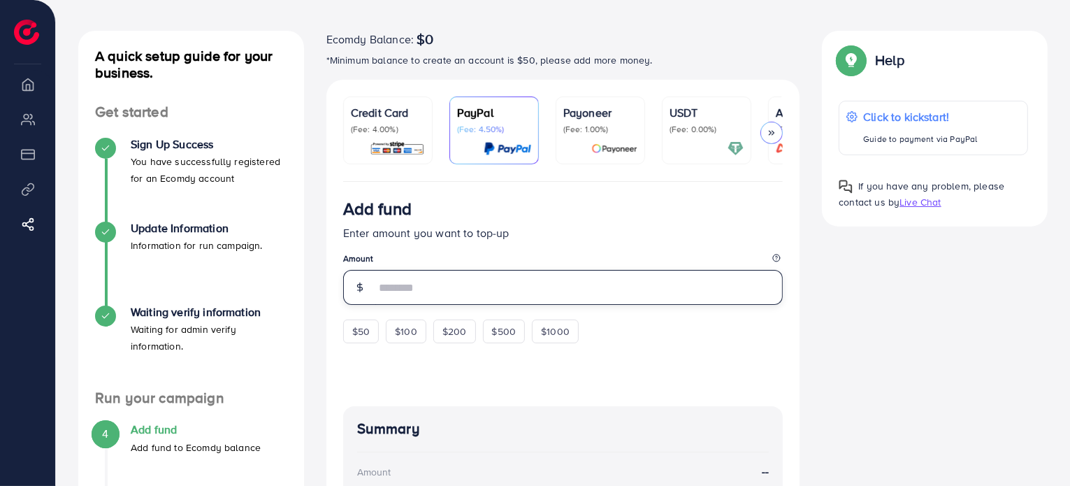
scroll to position [47, 0]
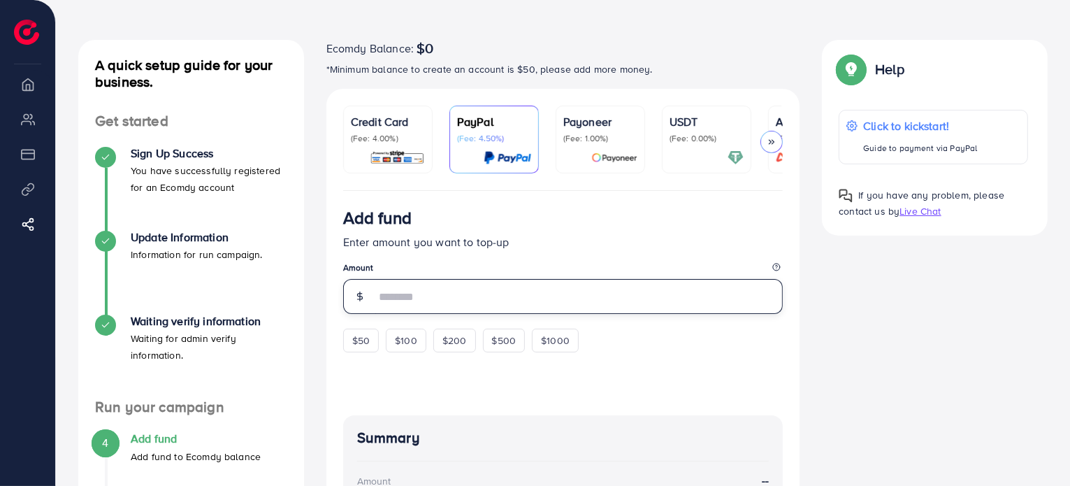
type input "**"
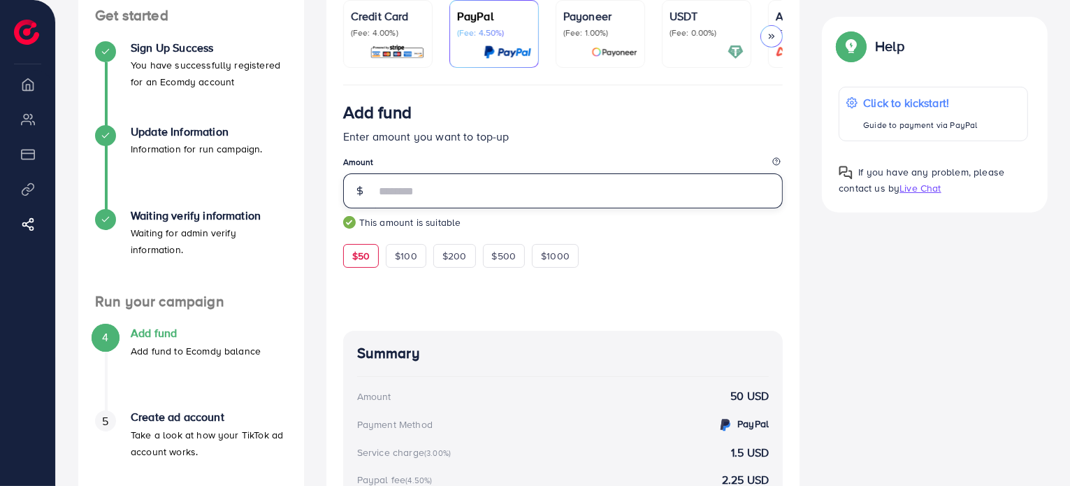
scroll to position [0, 0]
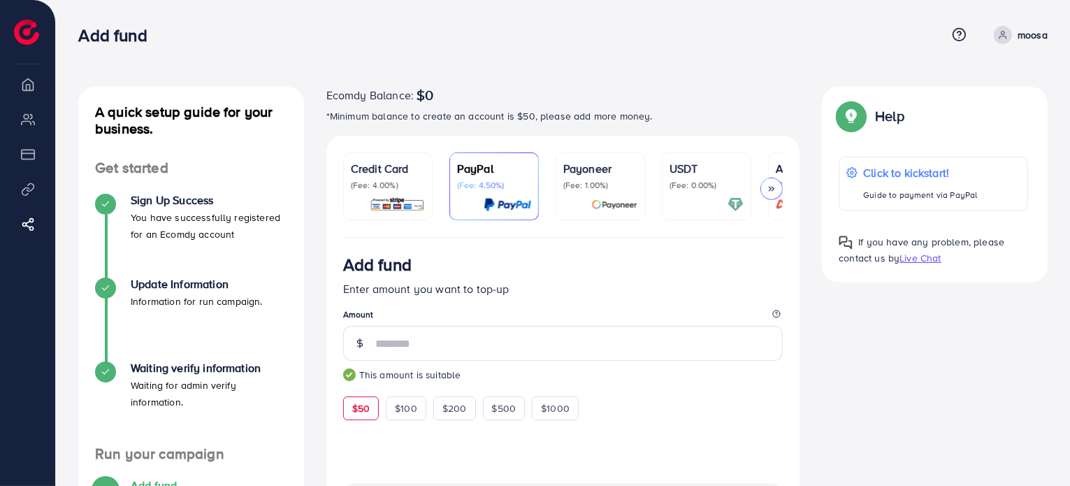
click at [690, 168] on p "USDT" at bounding box center [706, 168] width 74 height 17
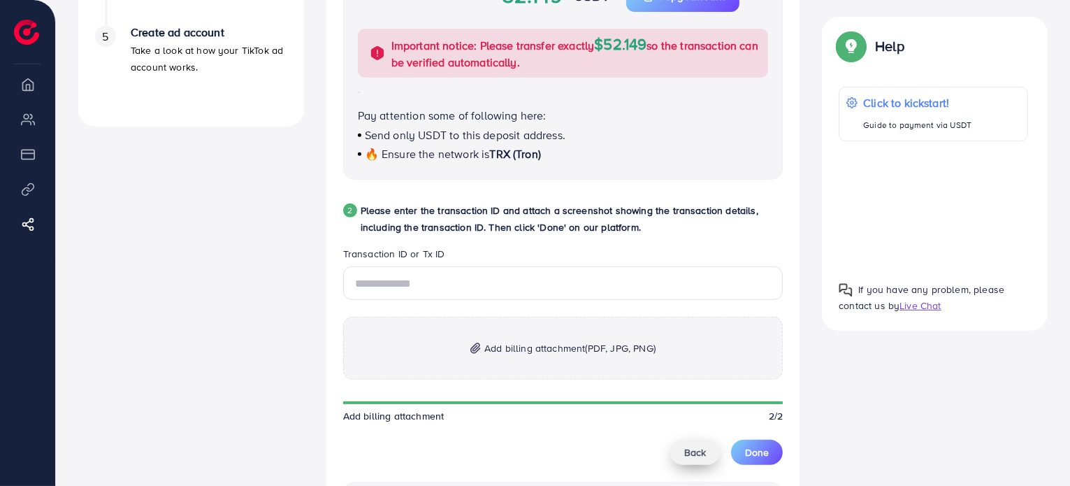
click at [699, 453] on span "Back" at bounding box center [695, 452] width 22 height 14
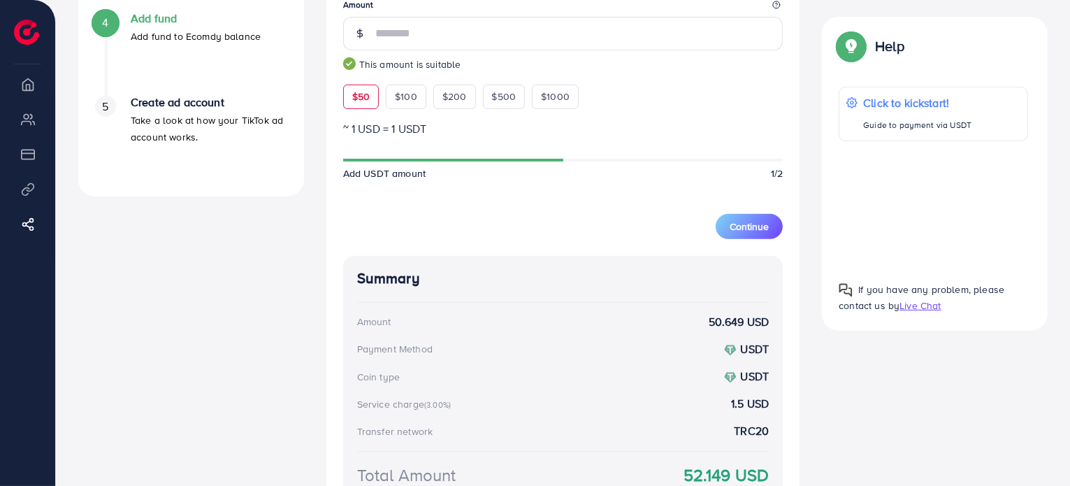
scroll to position [460, 0]
